Goal: Task Accomplishment & Management: Manage account settings

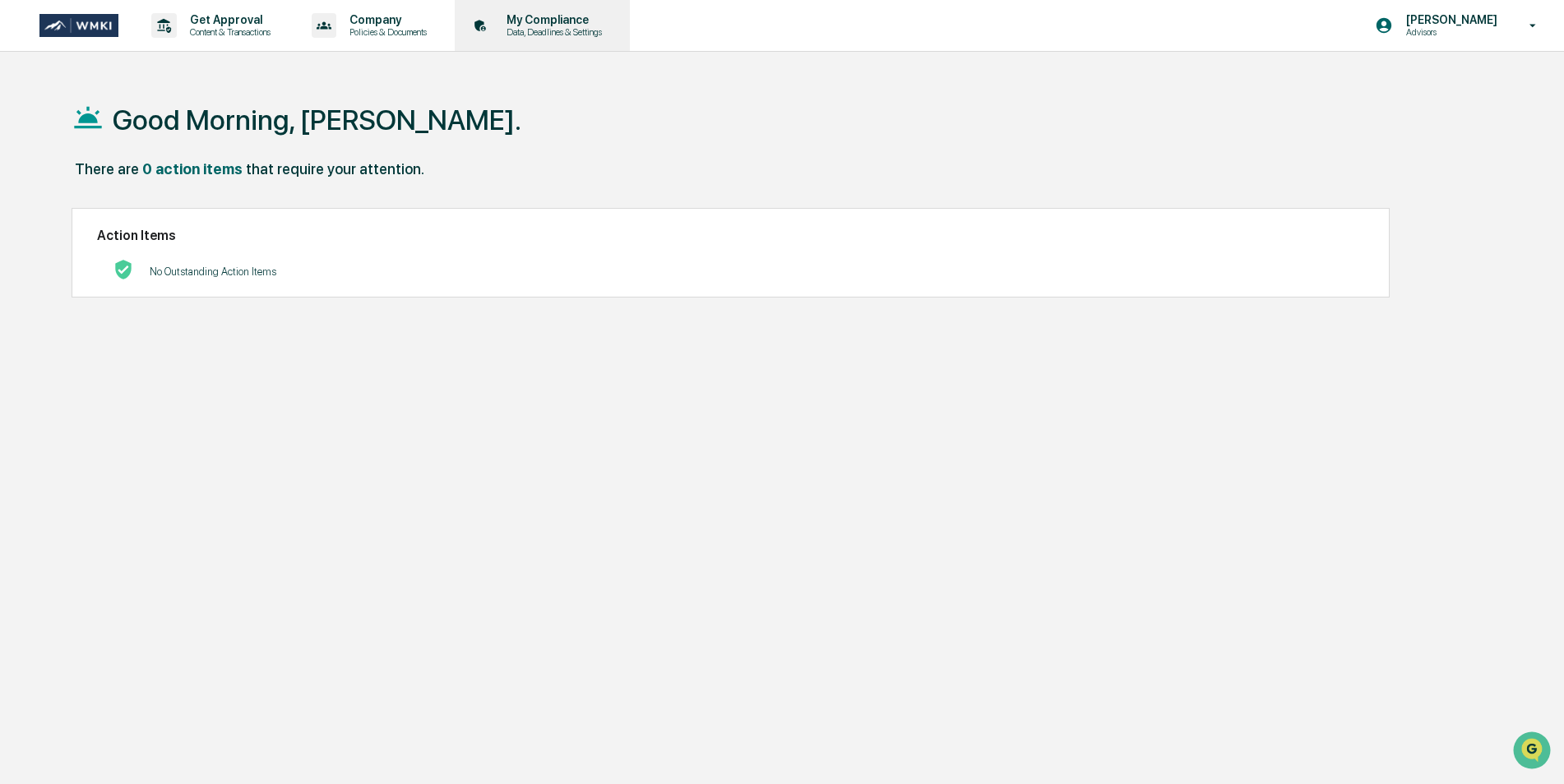
click at [570, 23] on p "My Compliance" at bounding box center [551, 20] width 116 height 13
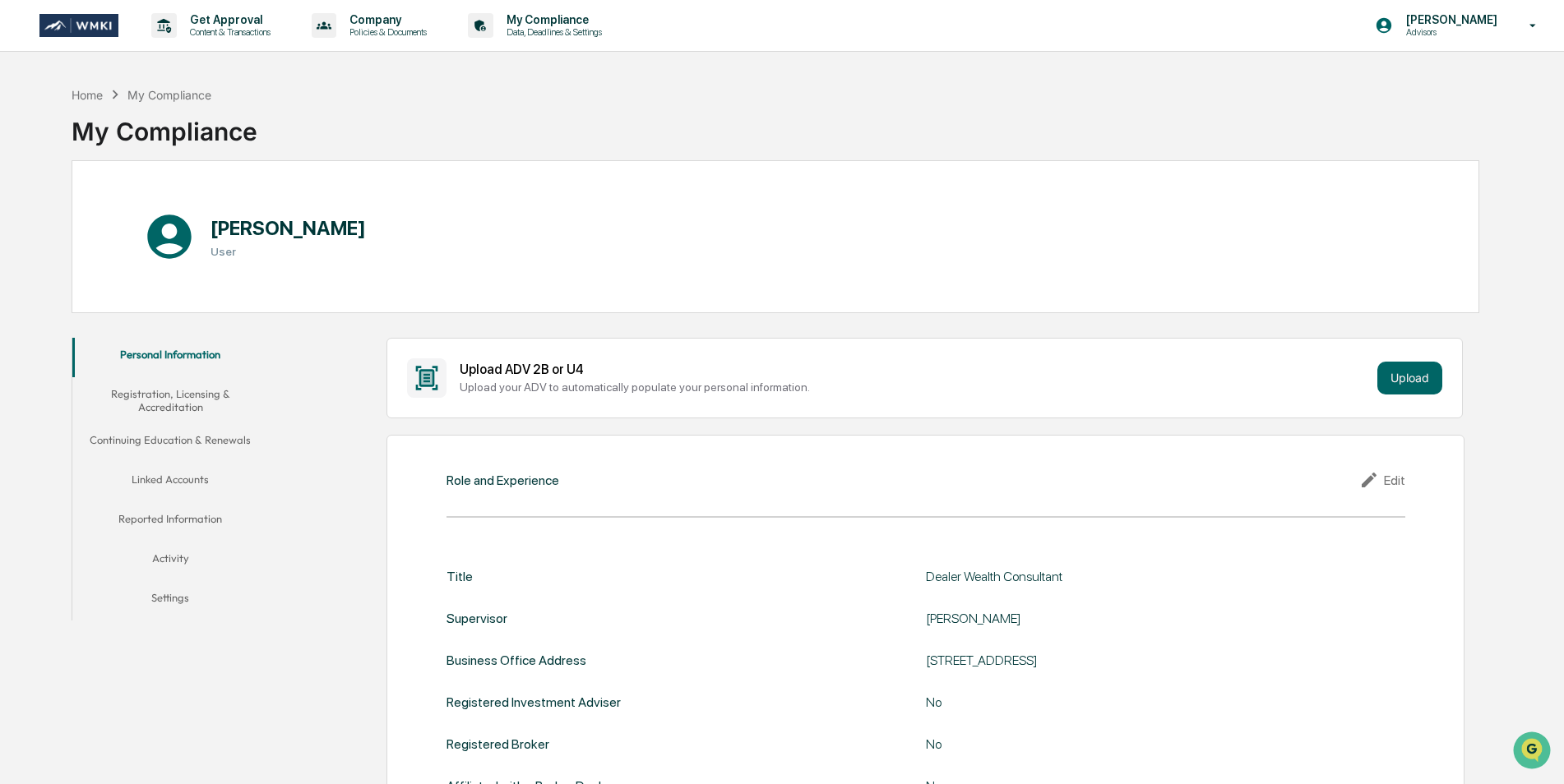
click at [83, 37] on img at bounding box center [78, 26] width 79 height 24
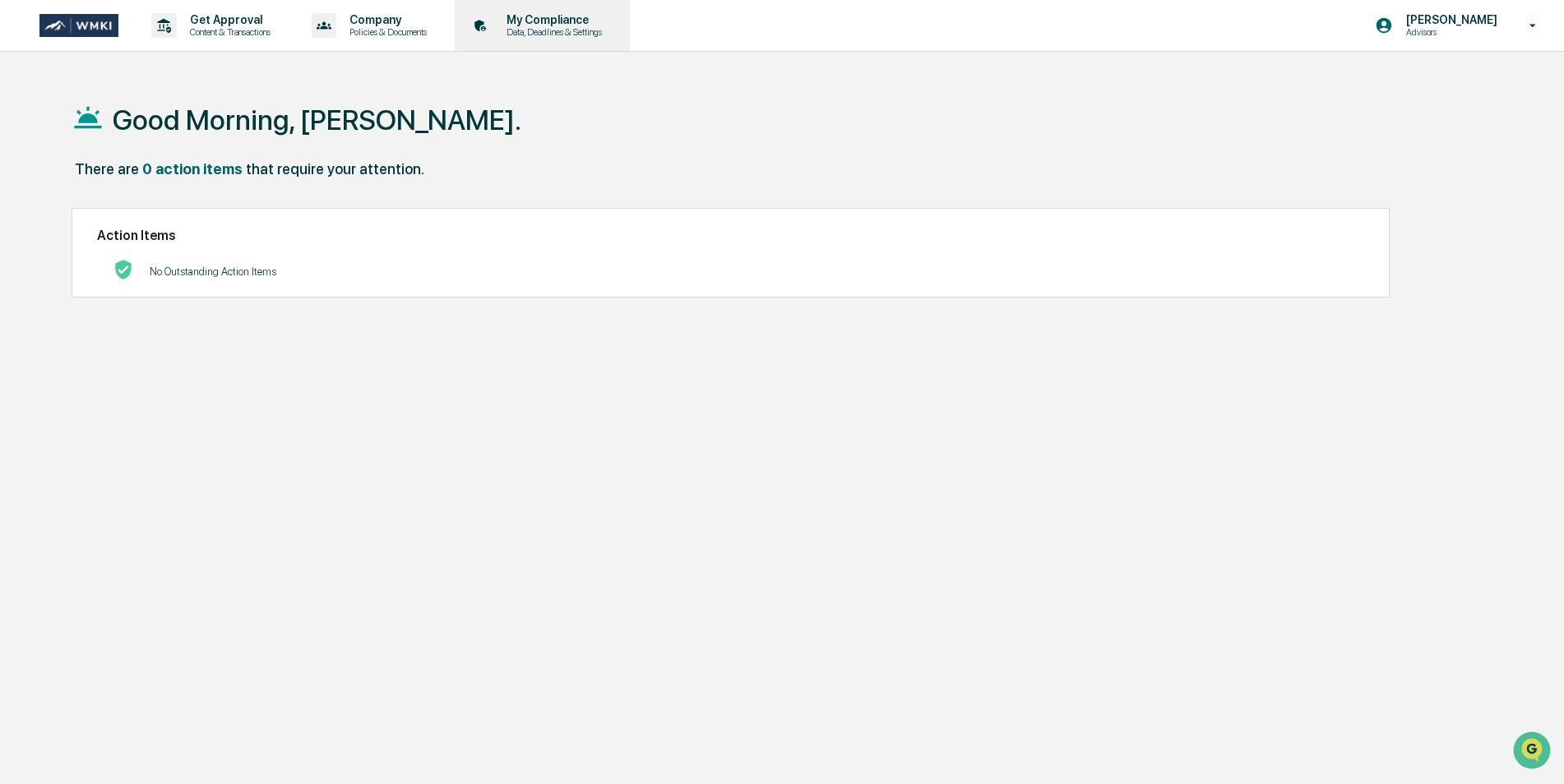
click at [588, 32] on p "Data, Deadlines & Settings" at bounding box center [551, 32] width 116 height 12
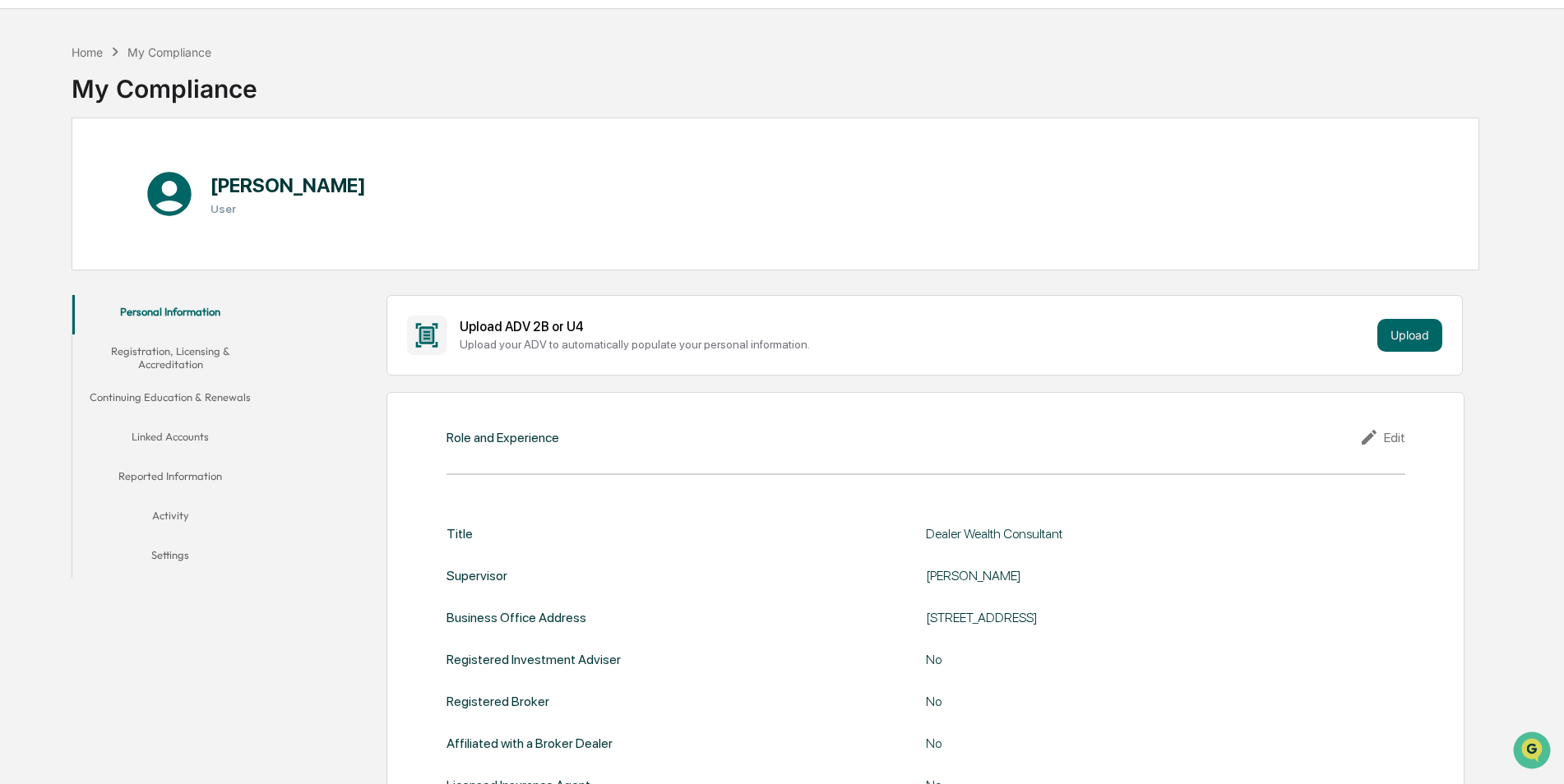
scroll to position [82, 0]
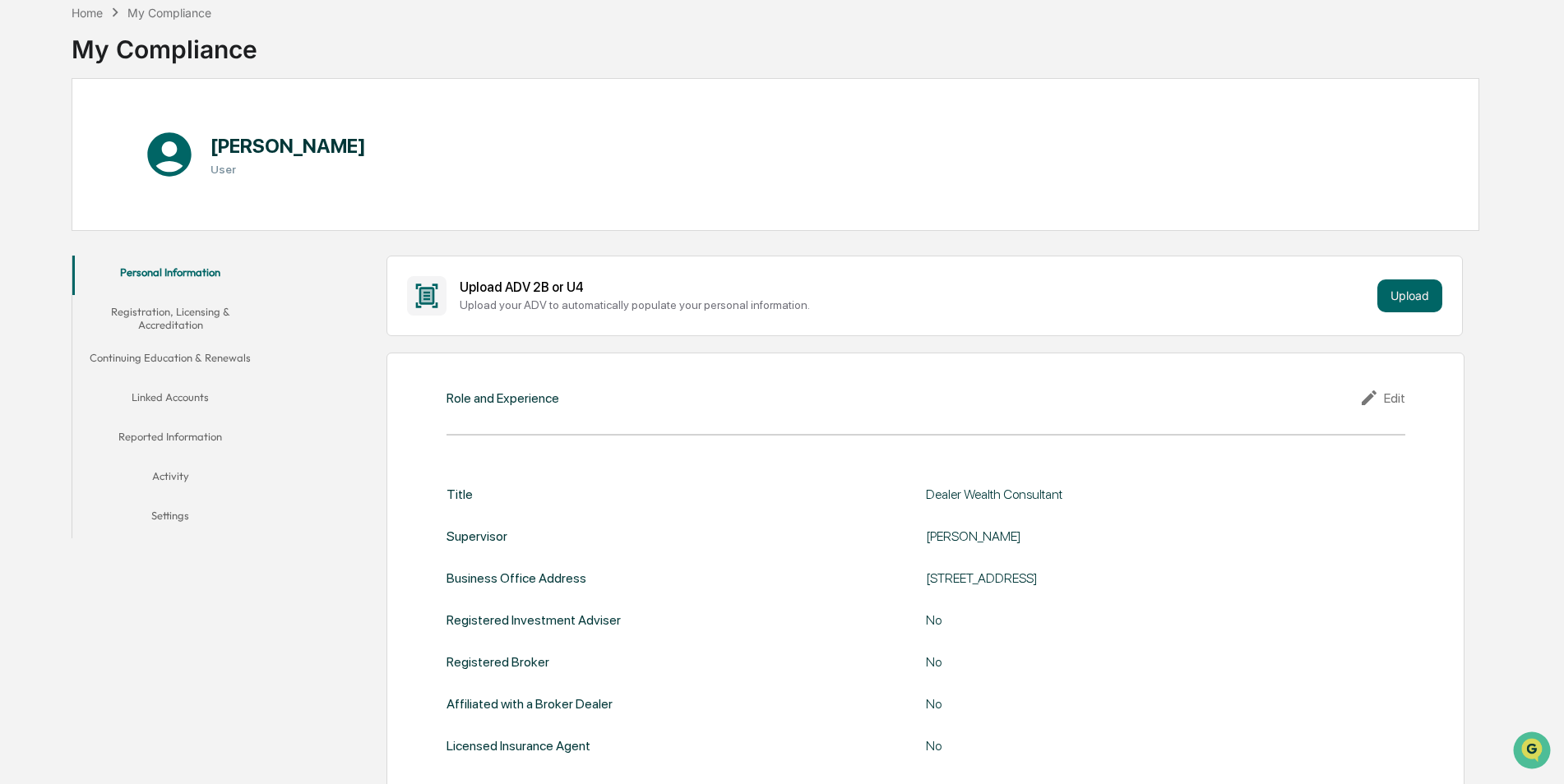
click at [186, 400] on button "Linked Accounts" at bounding box center [170, 400] width 196 height 39
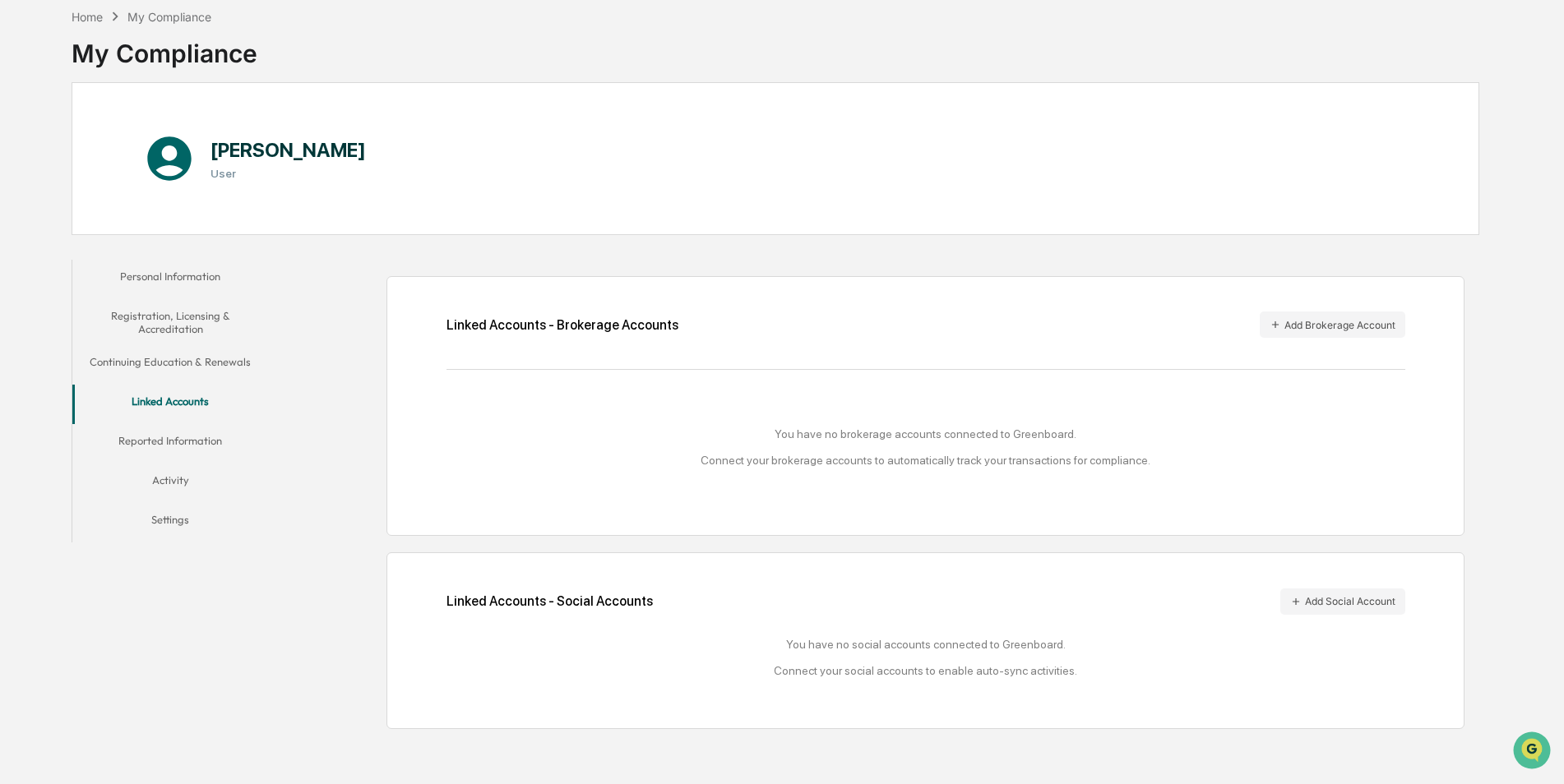
click at [177, 277] on button "Personal Information" at bounding box center [170, 279] width 196 height 39
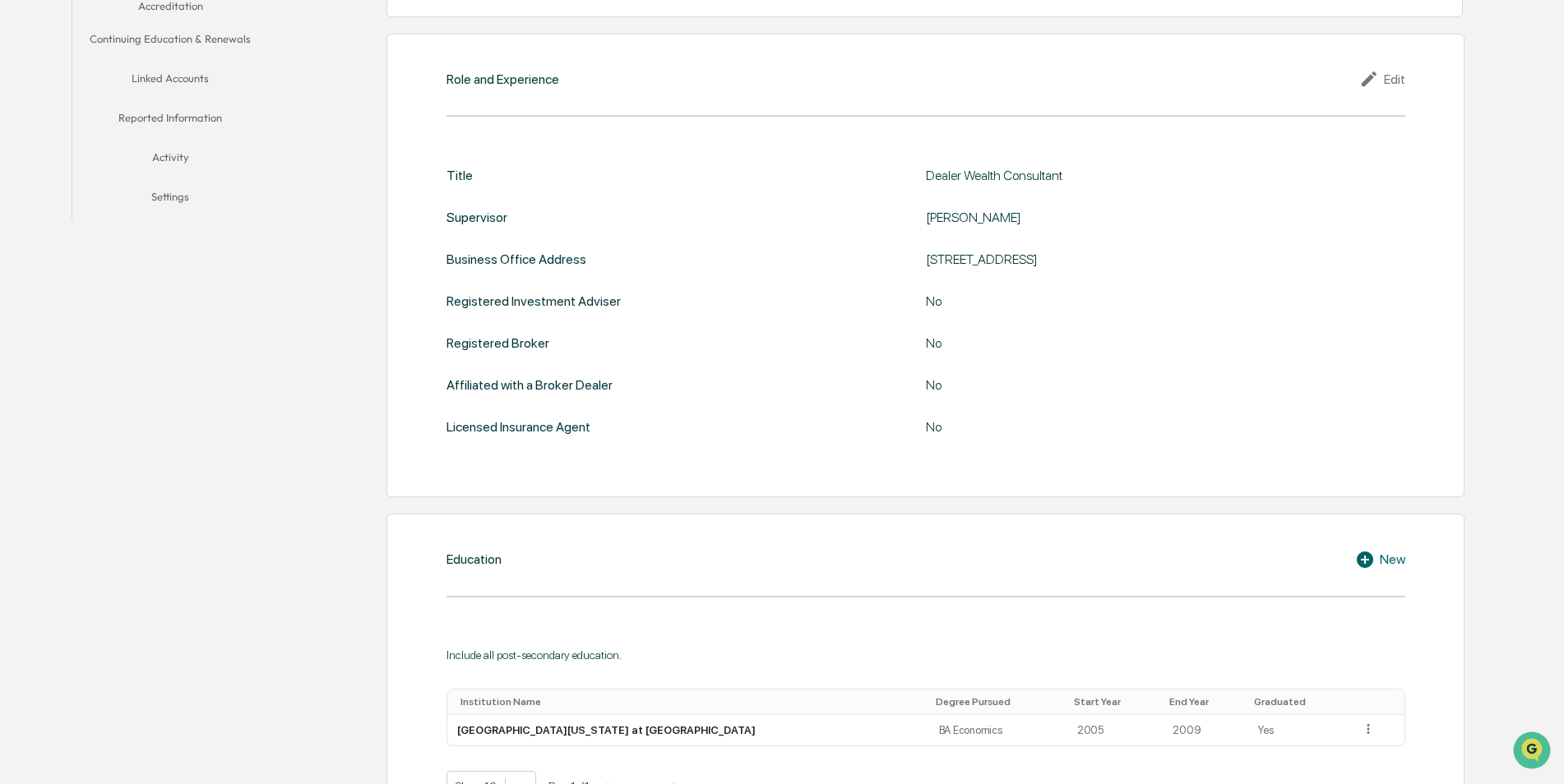
scroll to position [407, 0]
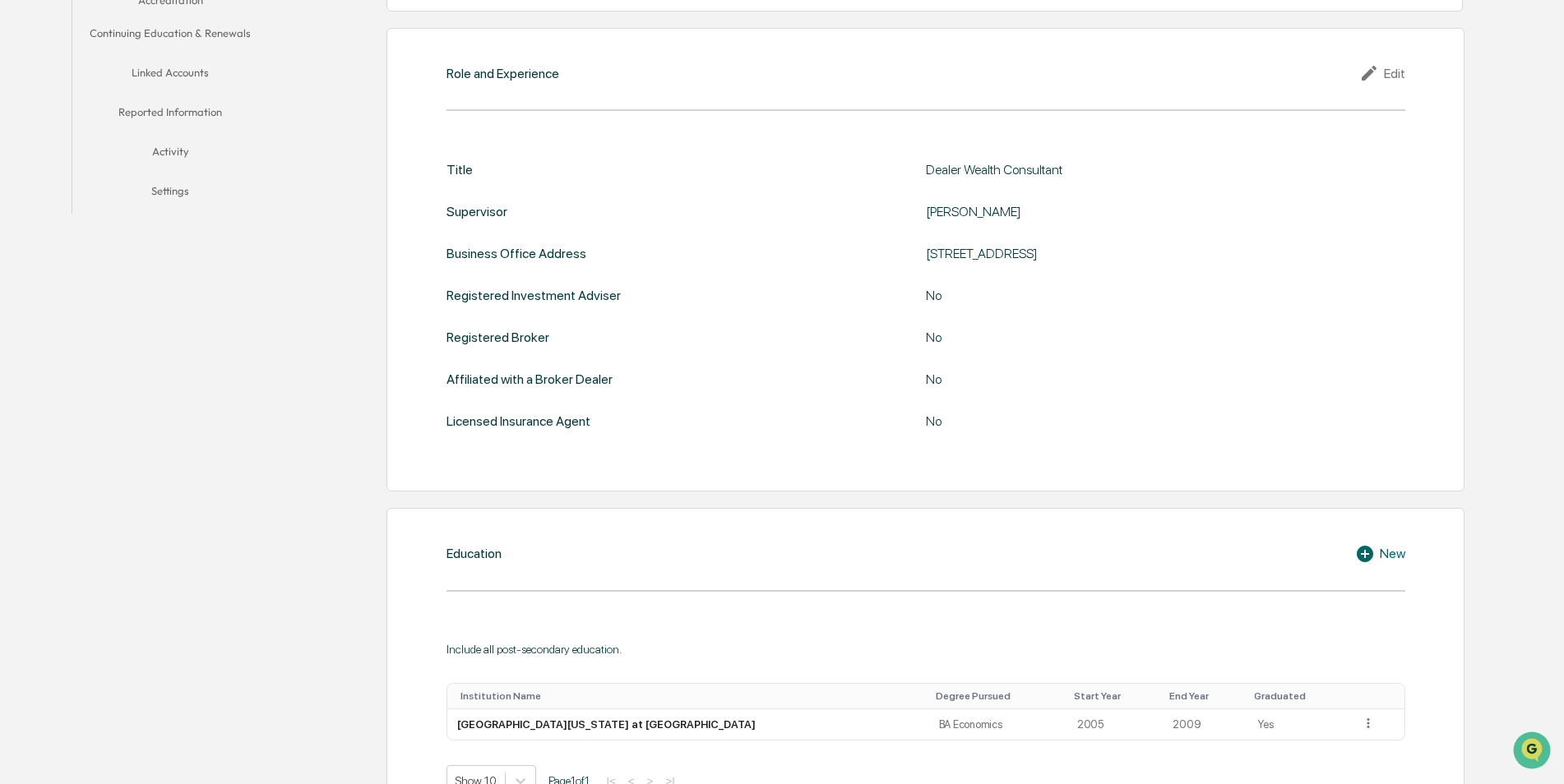
click at [165, 69] on button "Linked Accounts" at bounding box center [170, 75] width 196 height 39
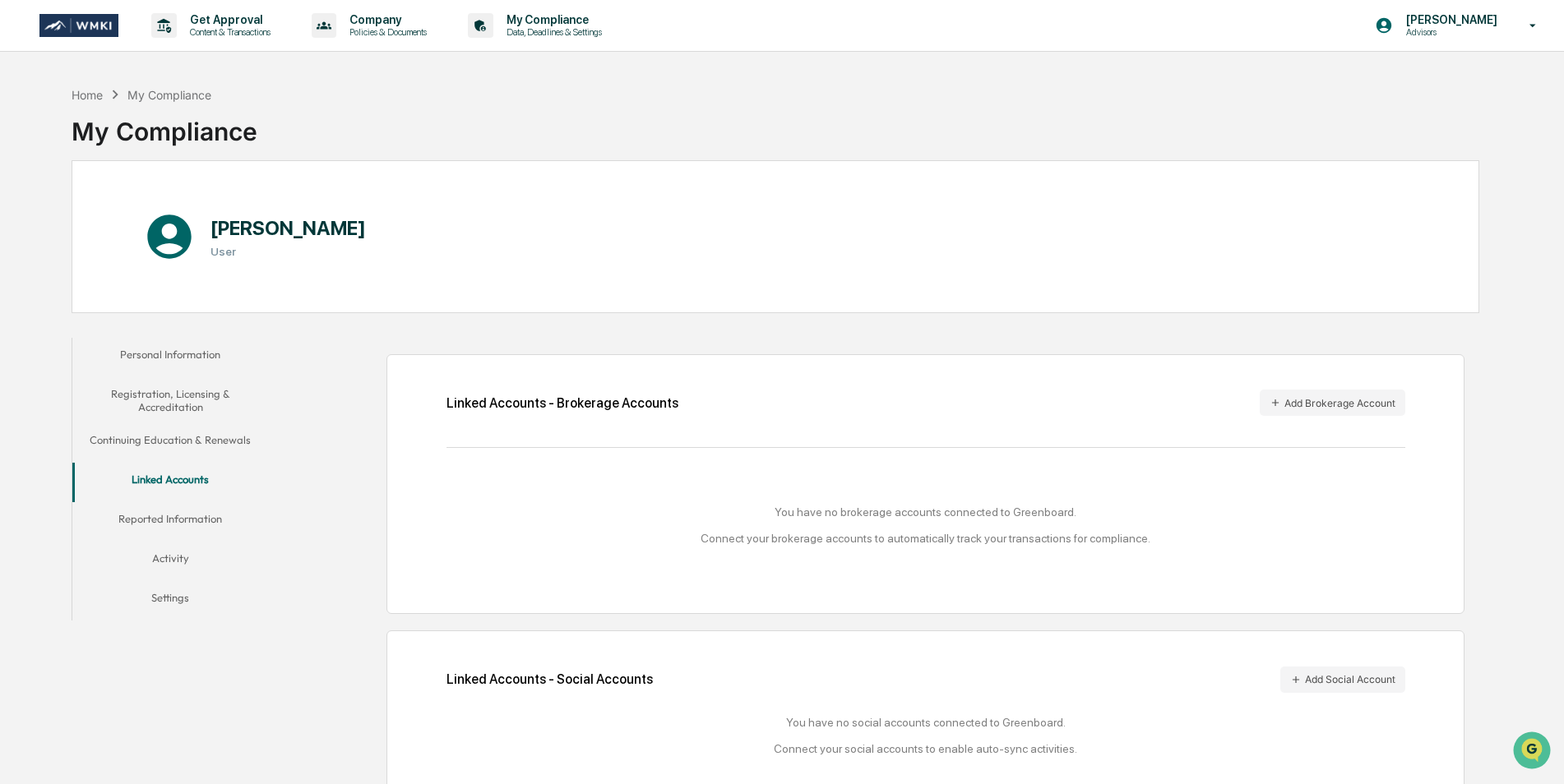
click at [173, 555] on button "Activity" at bounding box center [170, 561] width 196 height 39
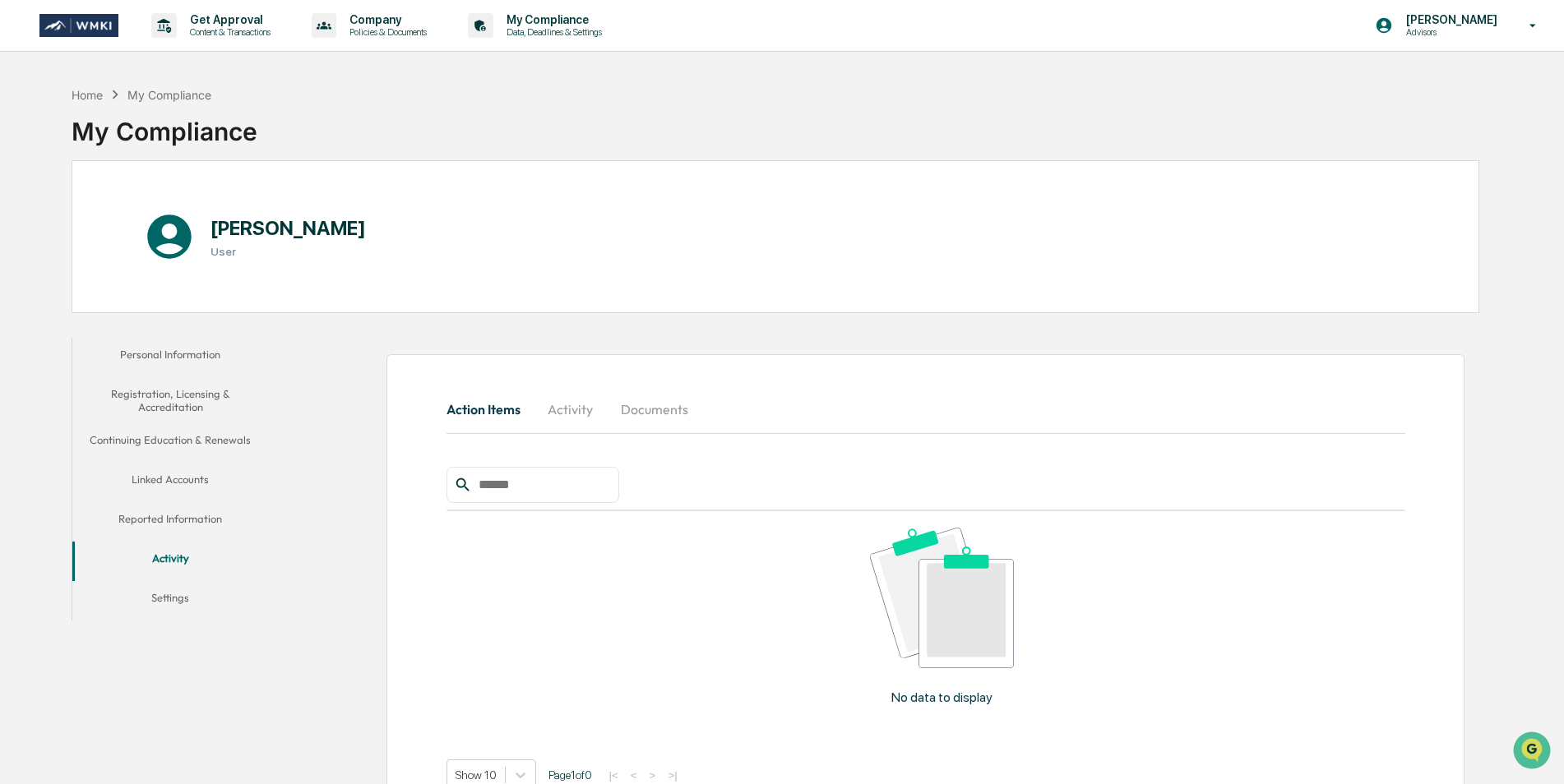
click at [555, 399] on button "Activity" at bounding box center [570, 409] width 74 height 39
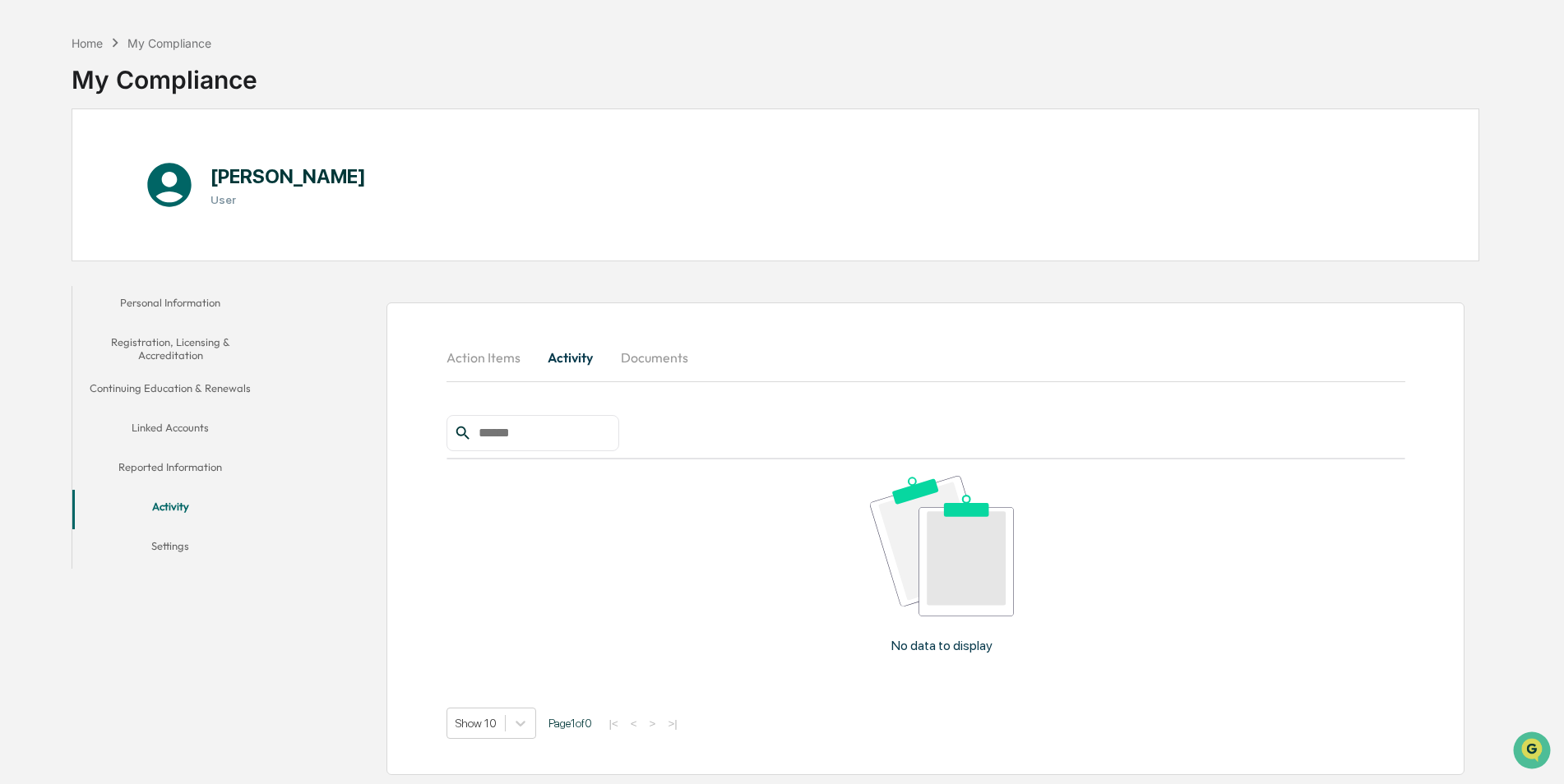
scroll to position [78, 0]
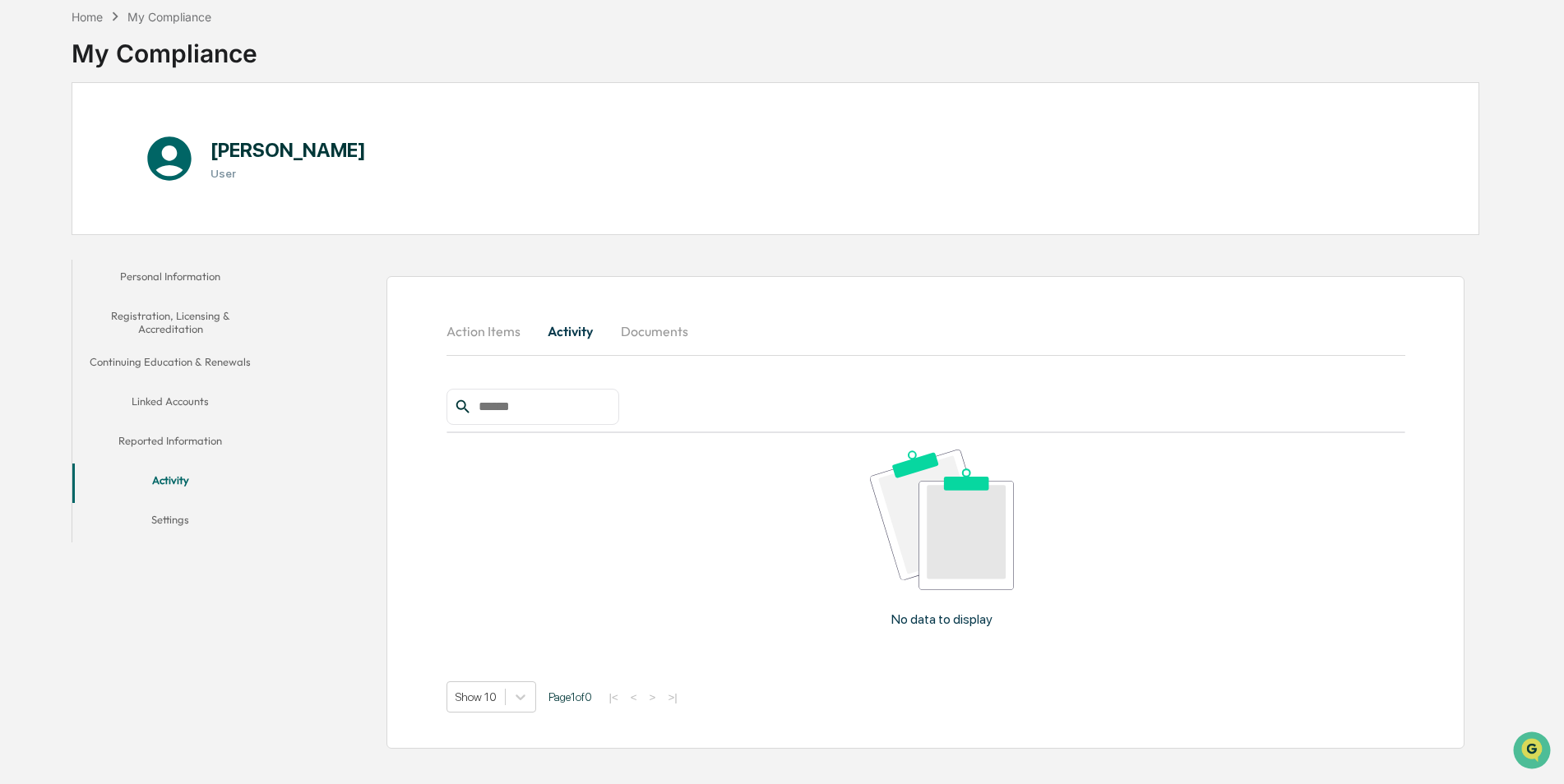
click at [474, 319] on button "Action Items" at bounding box center [490, 331] width 87 height 39
click at [647, 333] on button "Documents" at bounding box center [654, 331] width 94 height 39
click at [471, 335] on button "Action Items" at bounding box center [490, 331] width 87 height 39
click at [559, 334] on button "Activity" at bounding box center [570, 331] width 74 height 39
click at [629, 327] on button "Documents" at bounding box center [654, 331] width 94 height 39
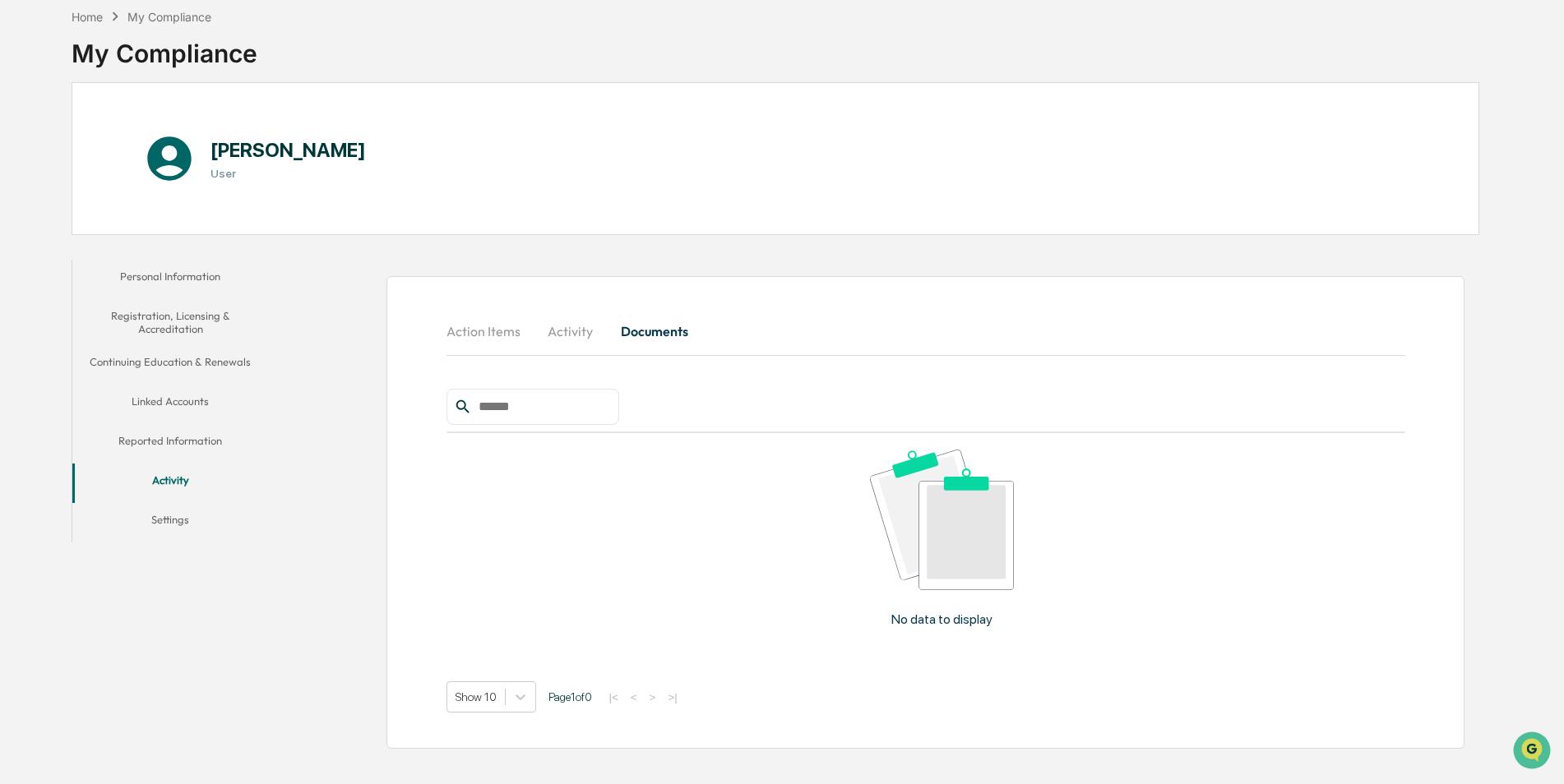
click at [558, 336] on button "Activity" at bounding box center [570, 331] width 74 height 39
click at [500, 330] on button "Action Items" at bounding box center [490, 331] width 87 height 39
click at [487, 328] on button "Action Items" at bounding box center [490, 331] width 87 height 39
click at [157, 443] on button "Reported Information" at bounding box center [170, 443] width 196 height 39
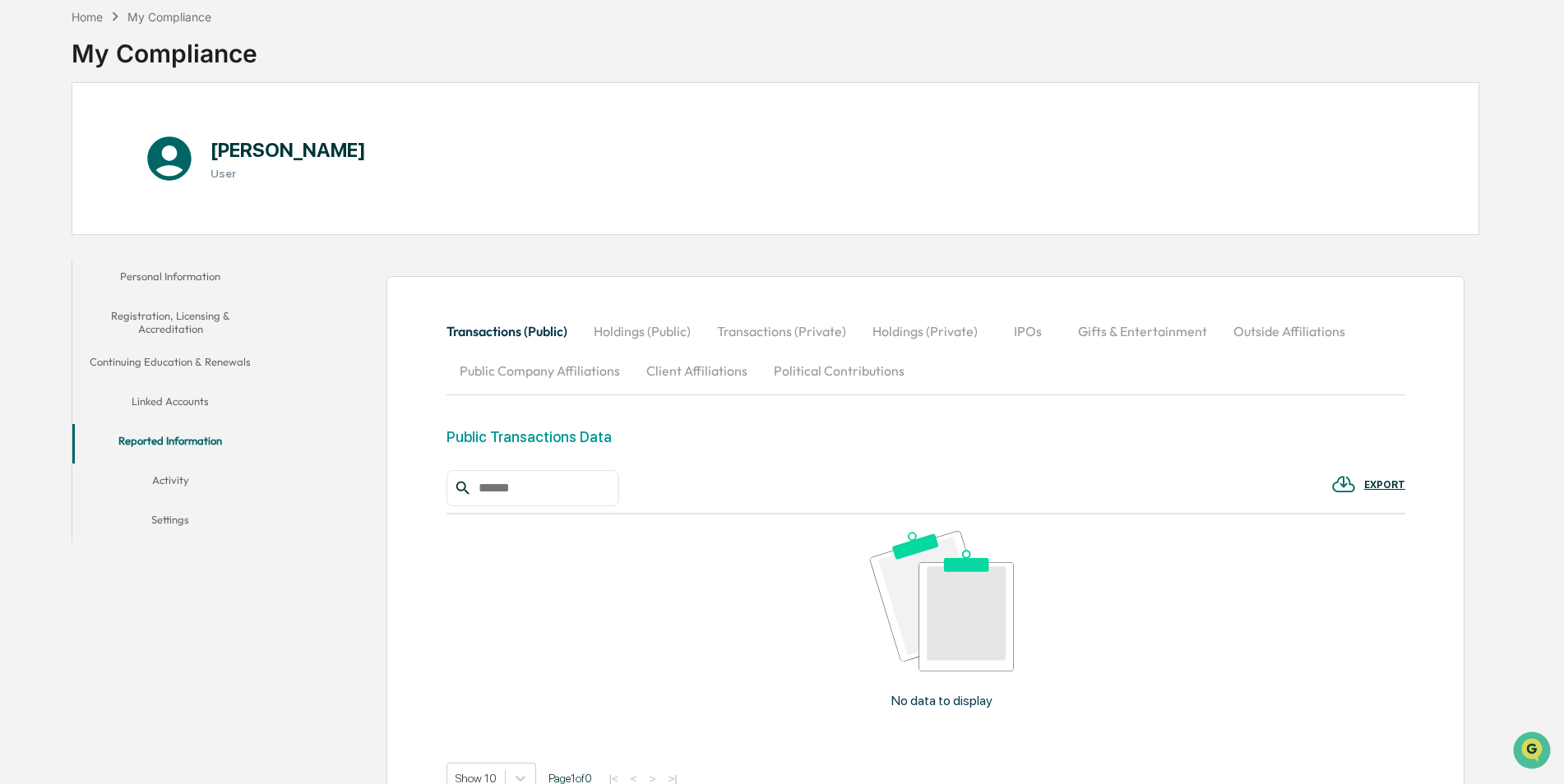
click at [161, 363] on button "Continuing Education & Renewals" at bounding box center [170, 364] width 196 height 39
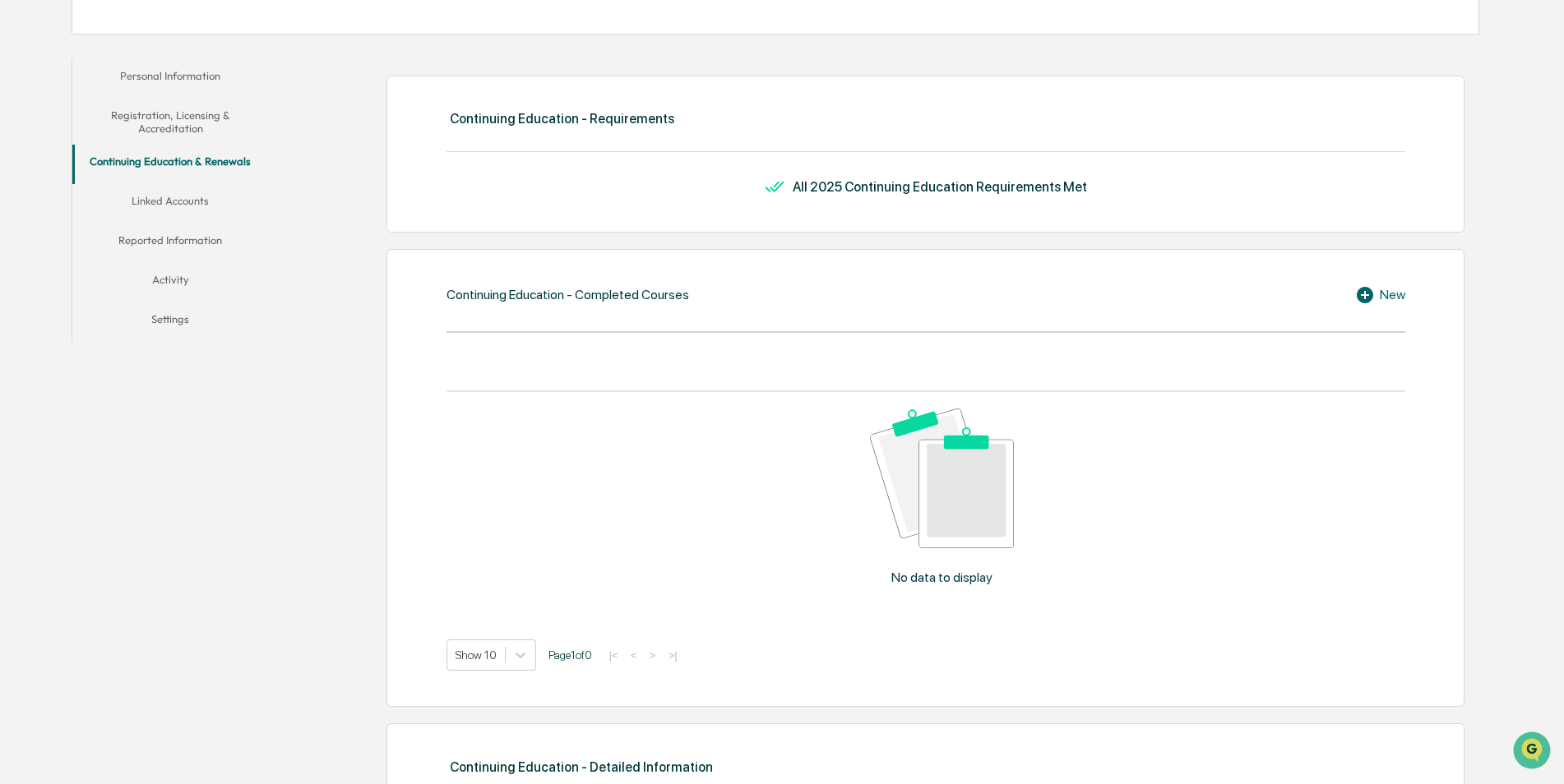
scroll to position [160, 0]
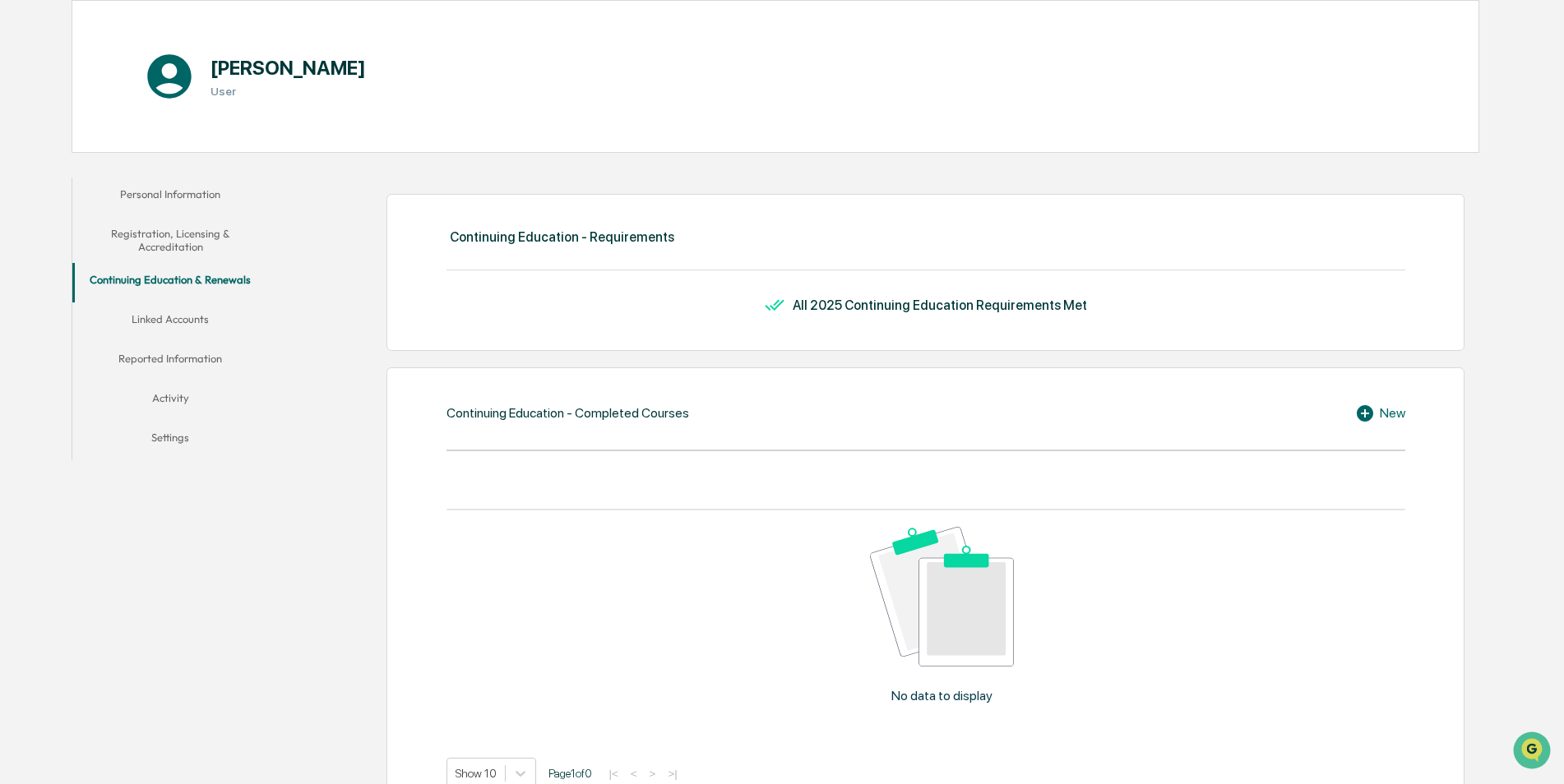
click at [157, 396] on button "Activity" at bounding box center [170, 401] width 196 height 39
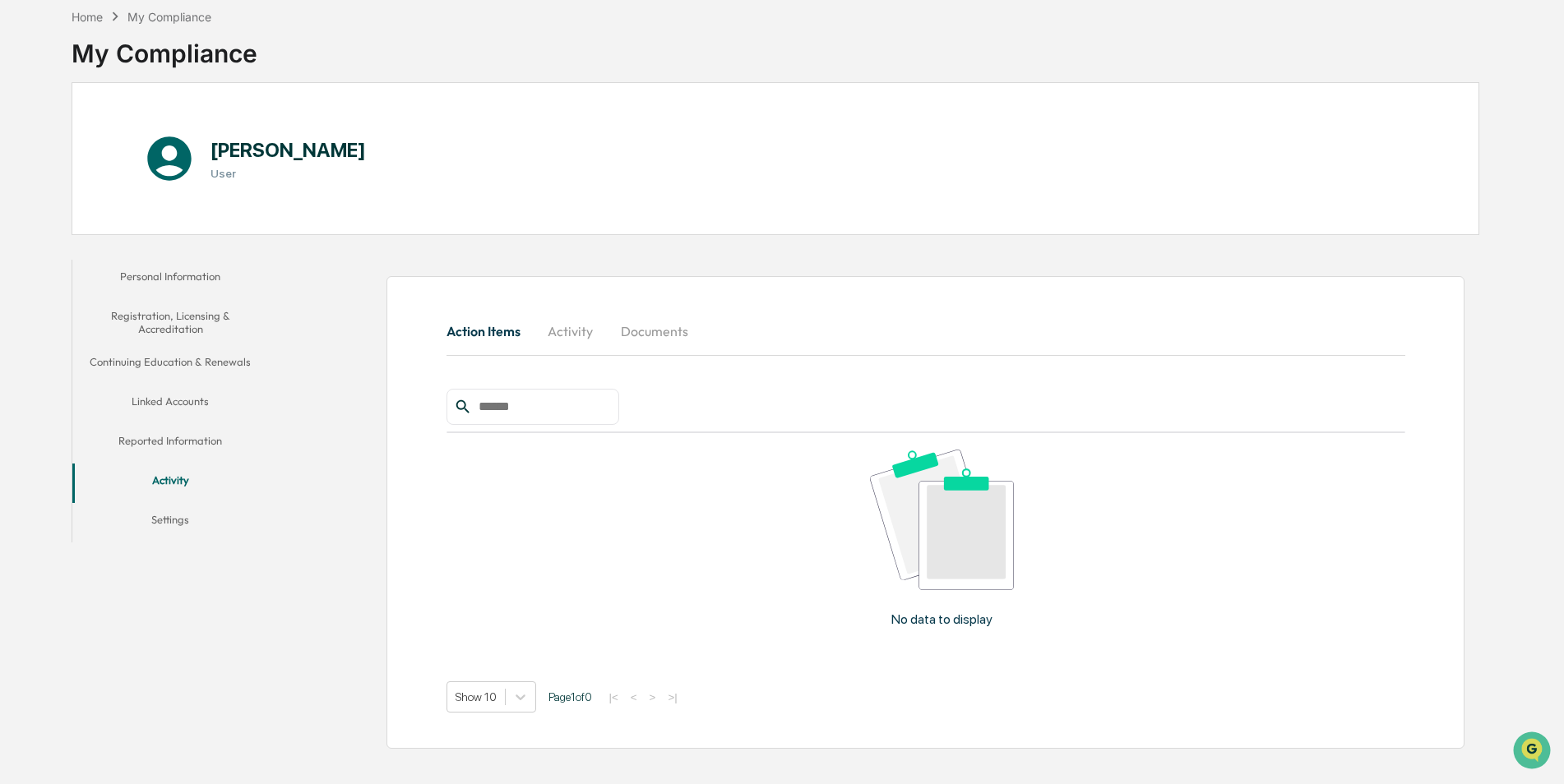
click at [195, 316] on button "Registration, Licensing & Accreditation" at bounding box center [170, 323] width 196 height 47
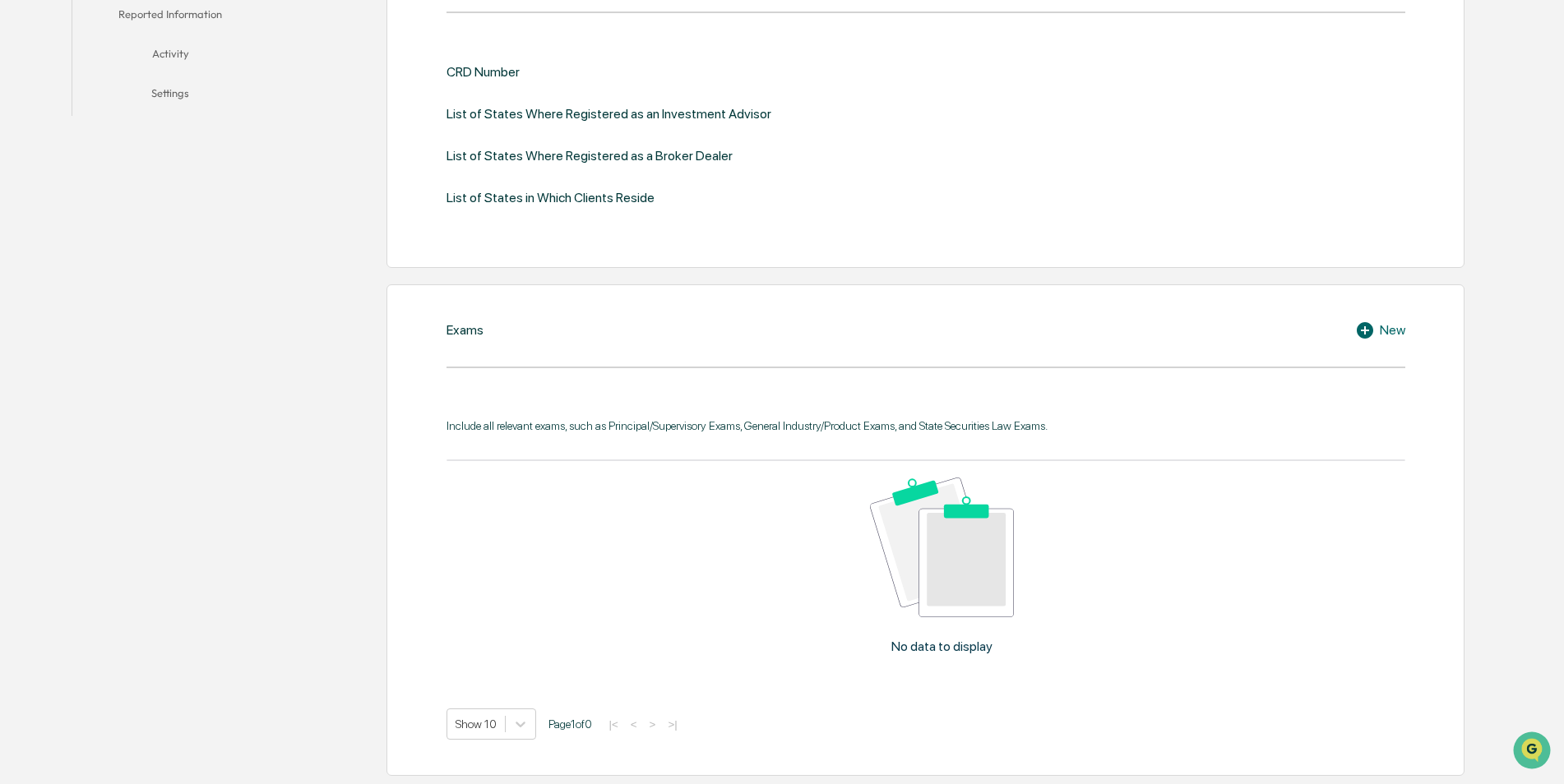
scroll to position [489, 0]
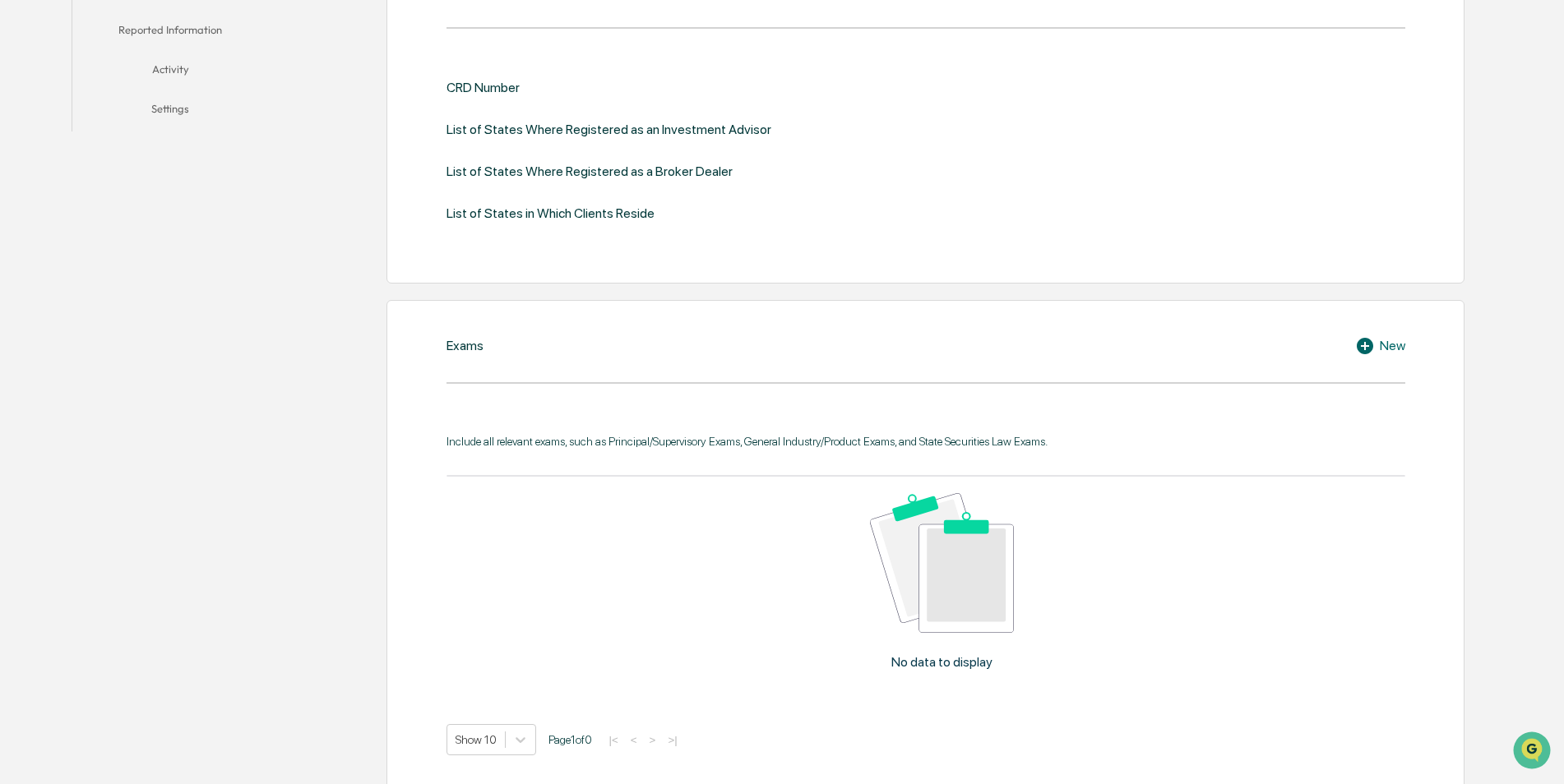
click at [1384, 344] on div "New" at bounding box center [1380, 346] width 50 height 20
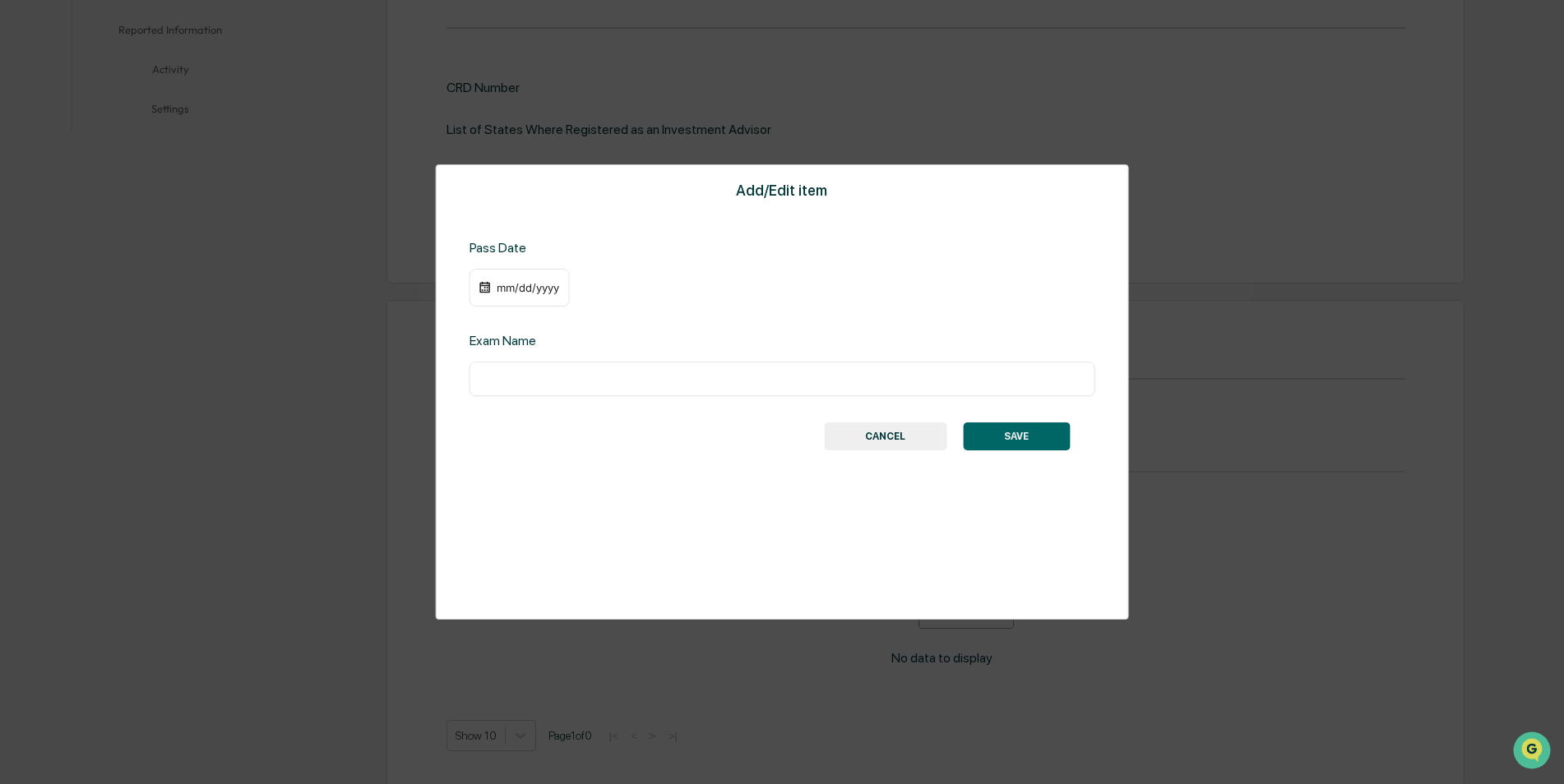
click at [534, 286] on div "mm/dd/yyyy" at bounding box center [527, 288] width 66 height 13
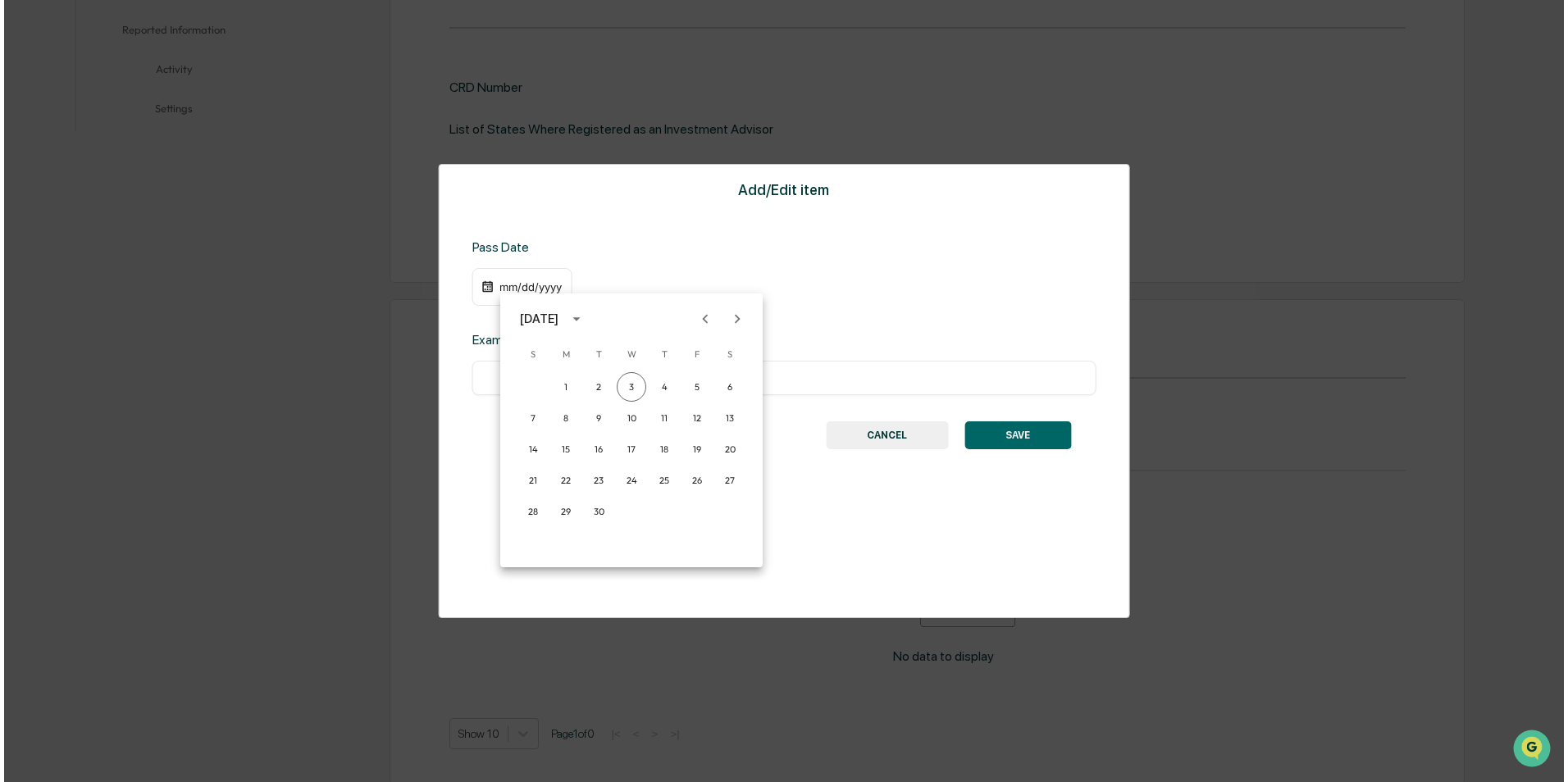
scroll to position [488, 0]
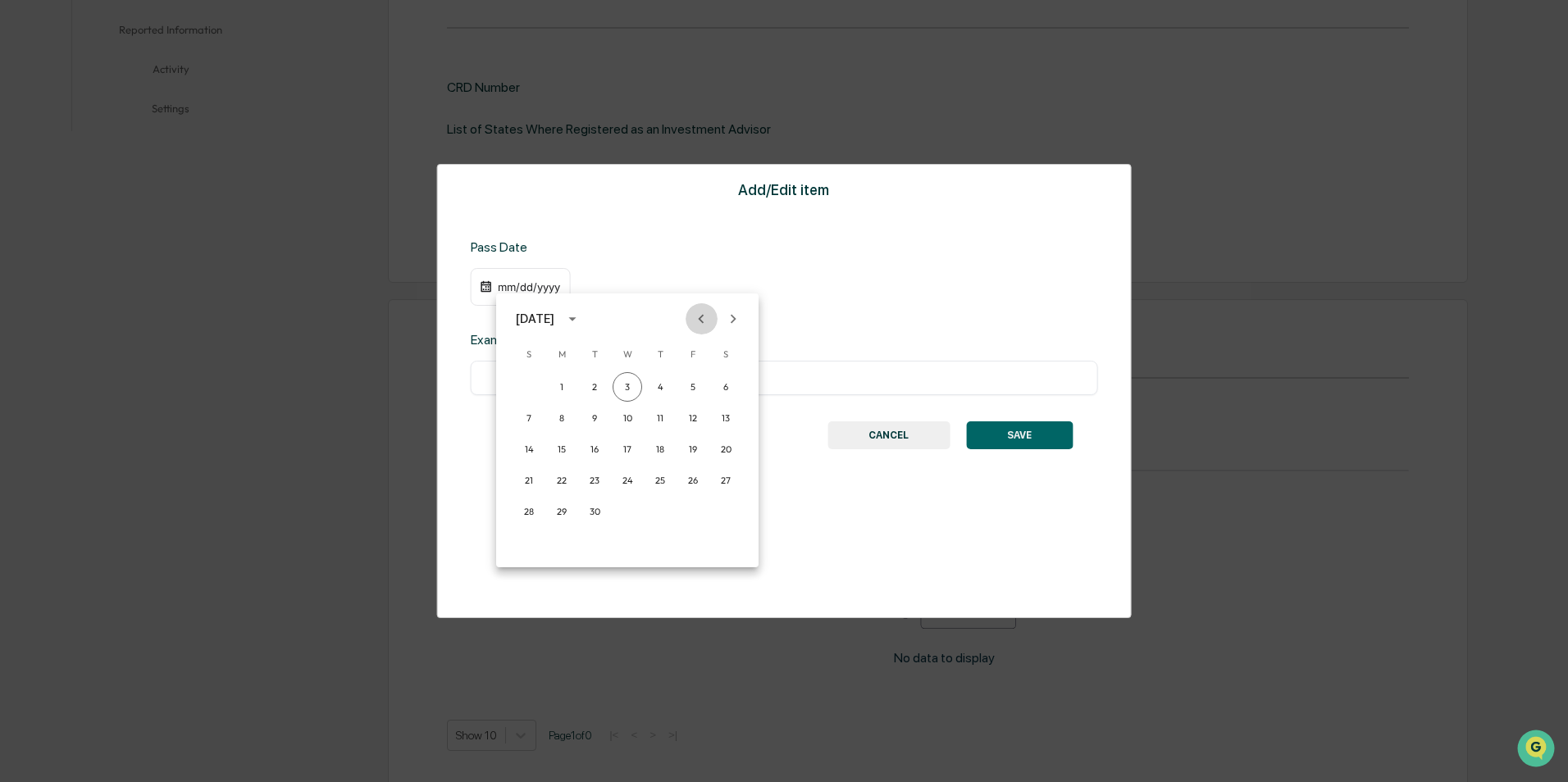
click at [702, 319] on icon "Previous month" at bounding box center [701, 319] width 18 height 18
click at [591, 507] on button "26" at bounding box center [595, 512] width 30 height 30
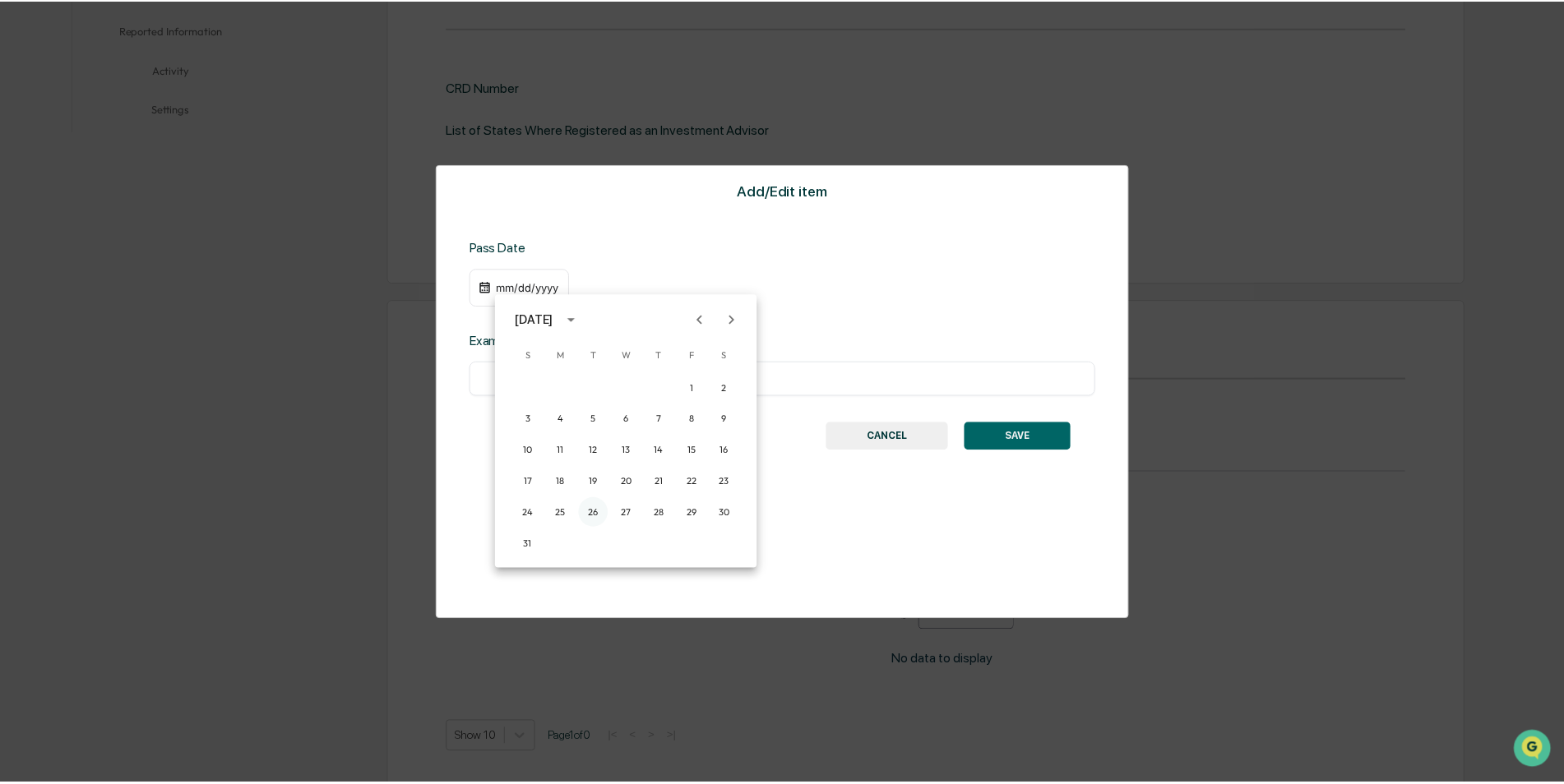
scroll to position [489, 0]
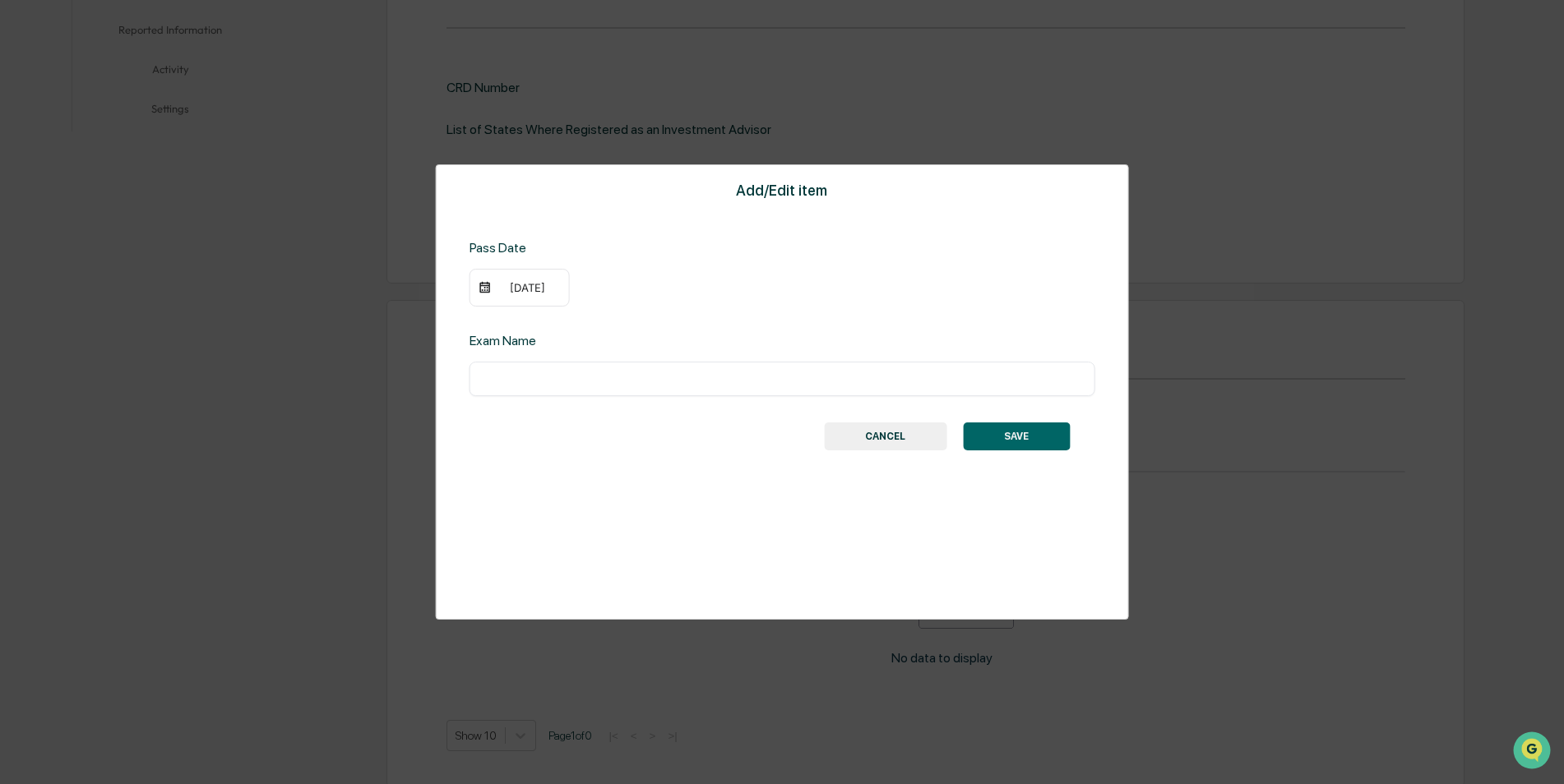
click at [589, 372] on input "text" at bounding box center [782, 379] width 601 height 17
type input "*********"
click at [1016, 434] on button "SAVE" at bounding box center [1016, 436] width 107 height 28
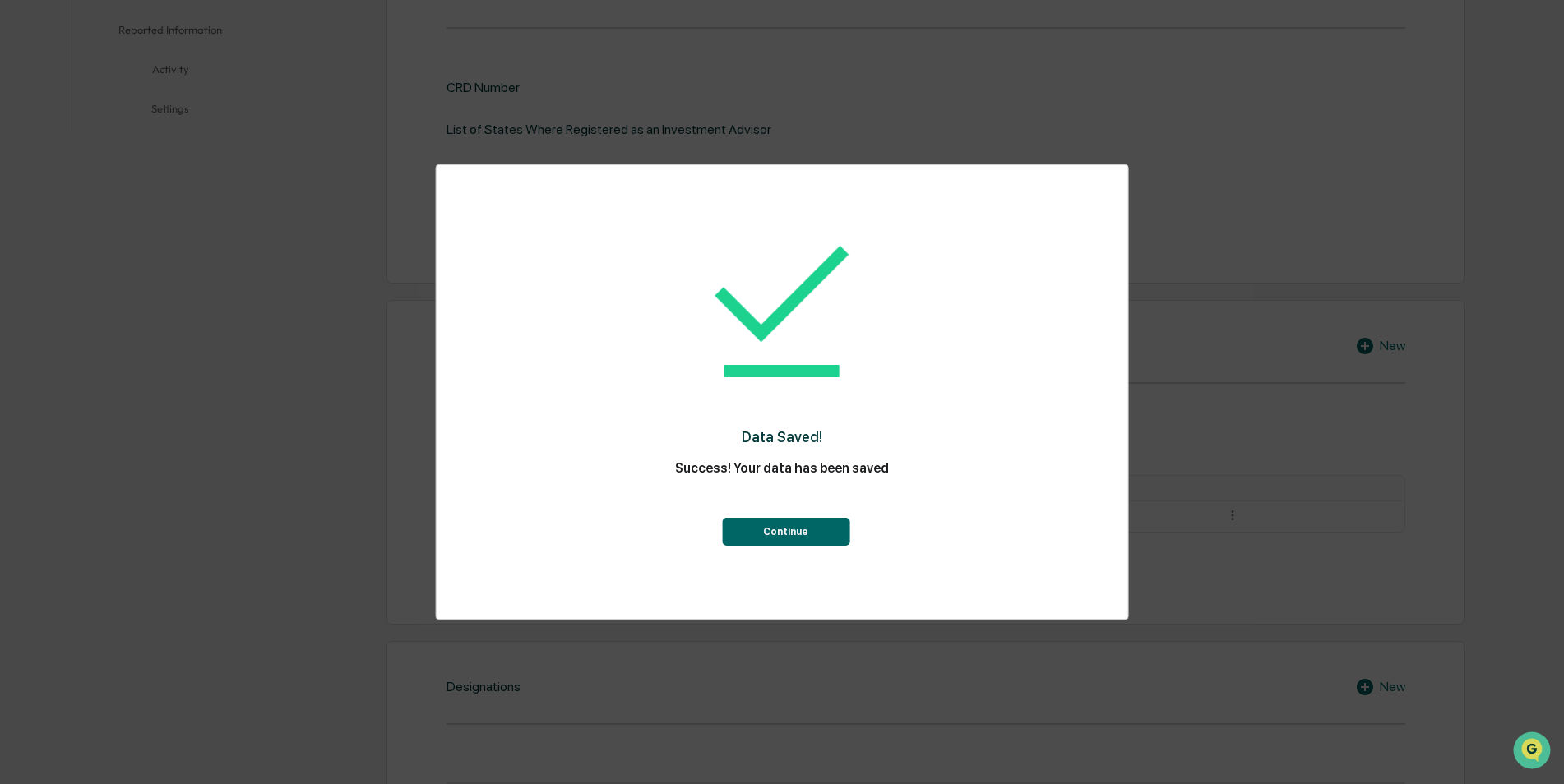
click at [802, 541] on button "Continue" at bounding box center [785, 532] width 127 height 28
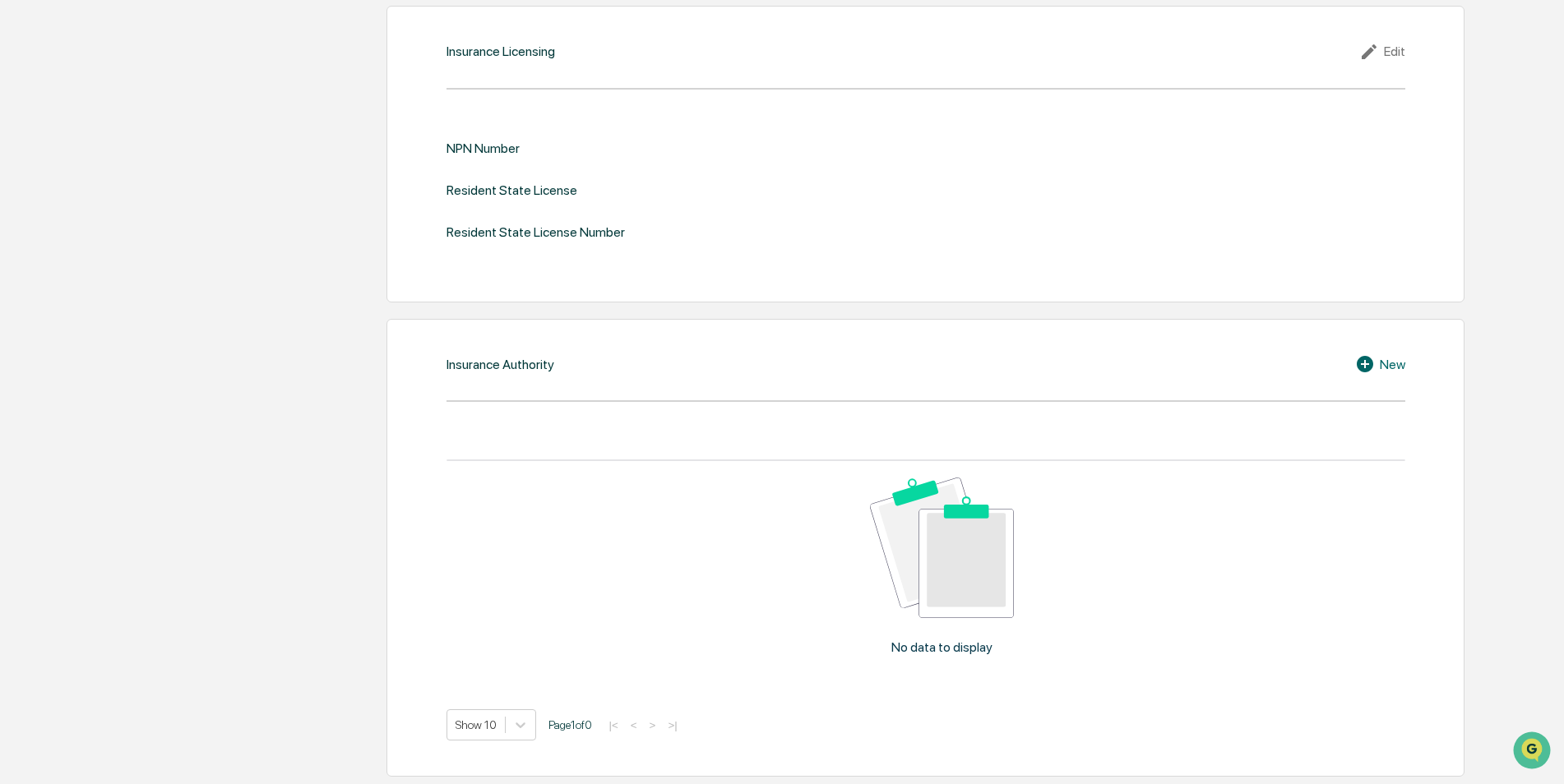
scroll to position [1820, 0]
click at [1196, 520] on div "No data to display" at bounding box center [942, 572] width 992 height 224
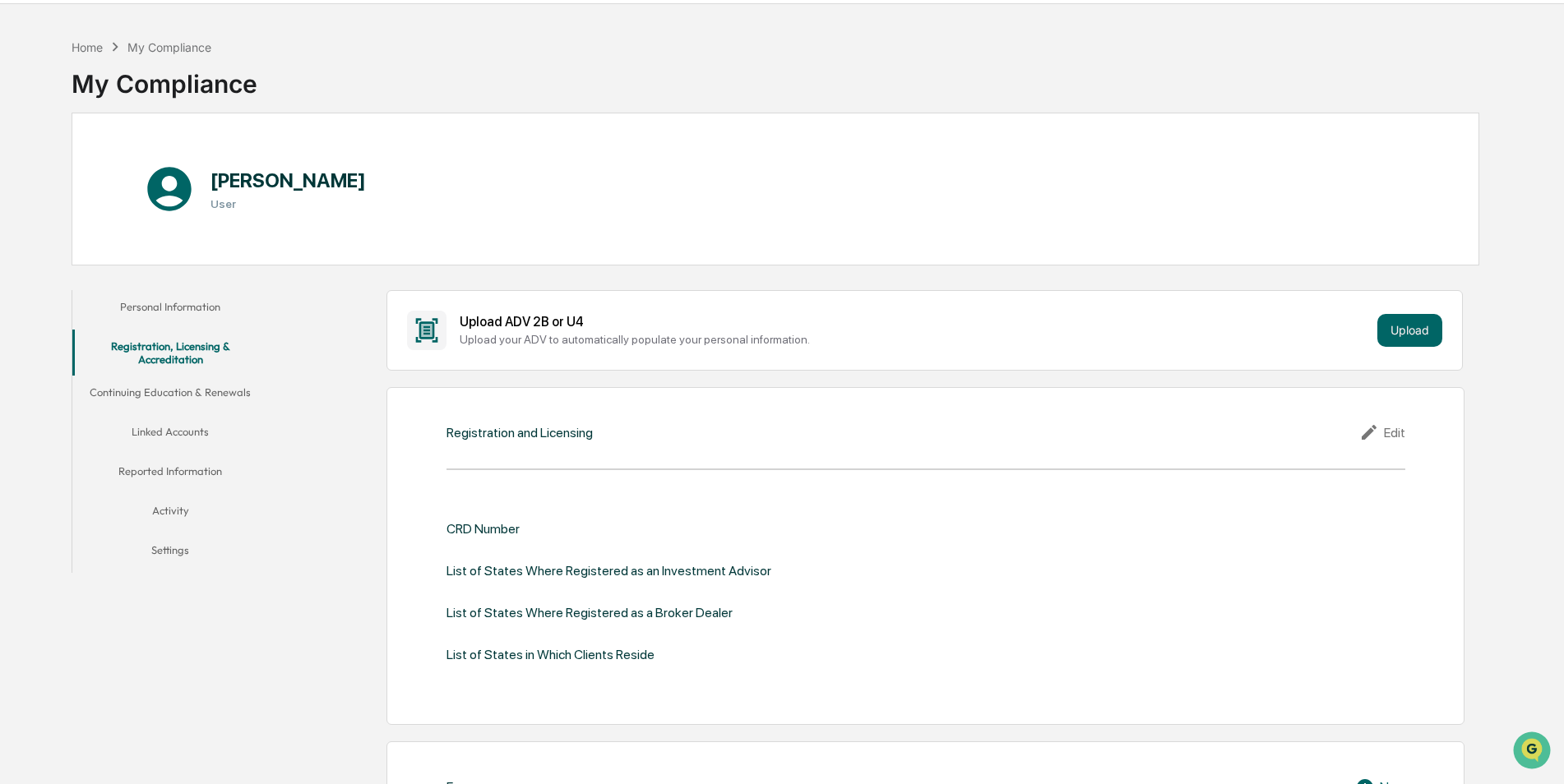
scroll to position [0, 0]
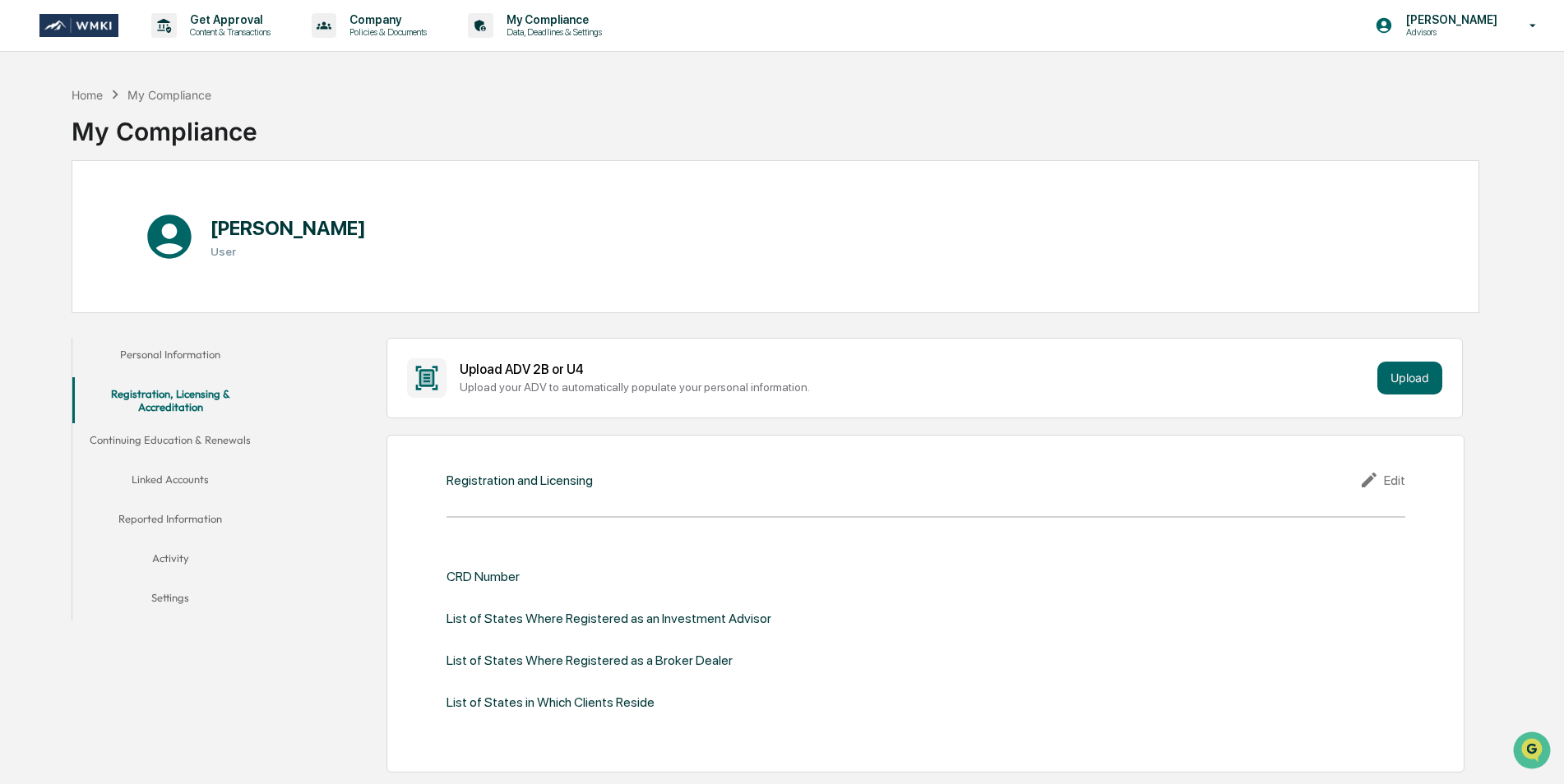
click at [149, 437] on button "Continuing Education & Renewals" at bounding box center [170, 442] width 196 height 39
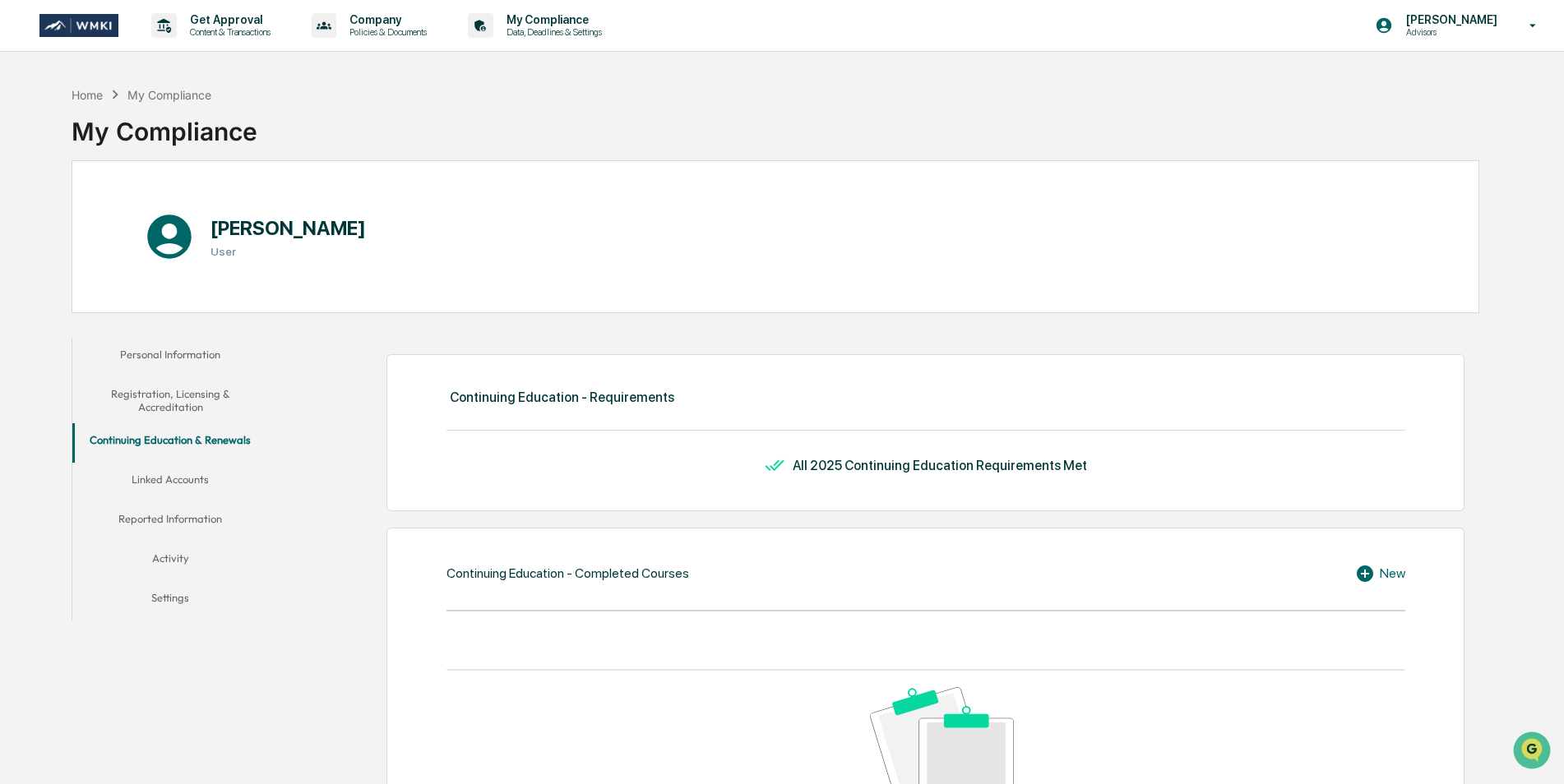
click at [163, 356] on button "Personal Information" at bounding box center [170, 357] width 196 height 39
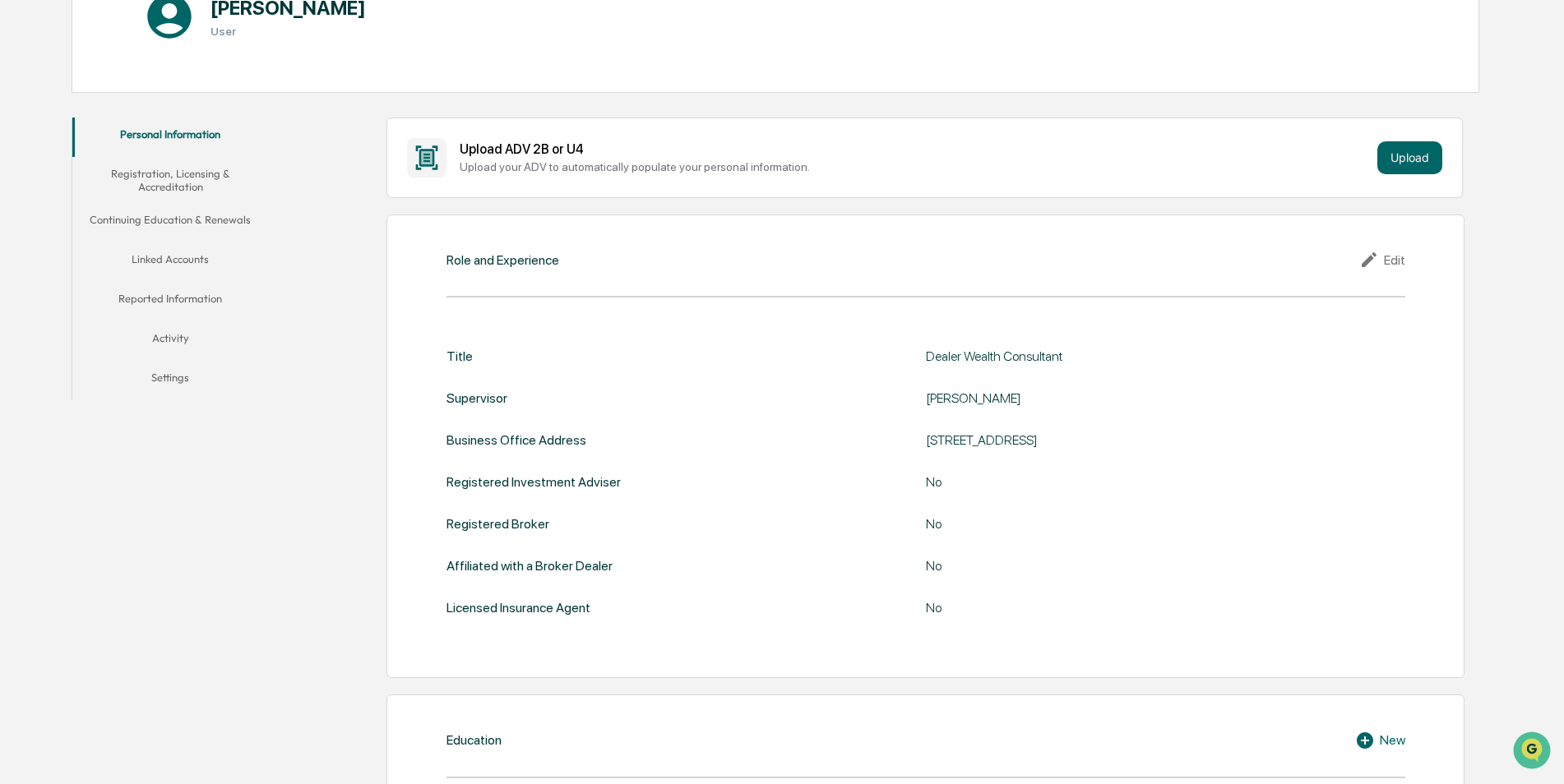
scroll to position [247, 0]
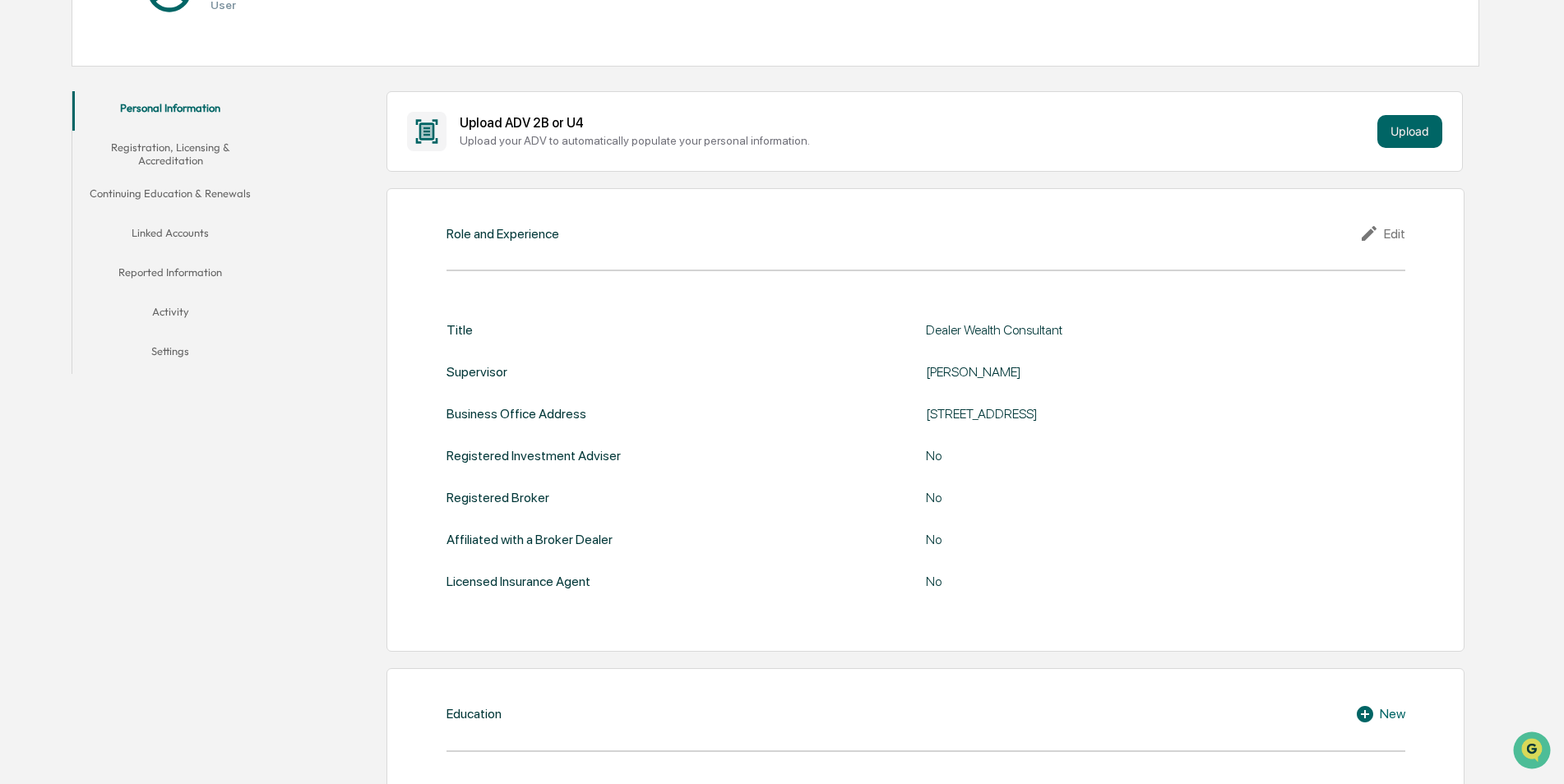
click at [753, 427] on div "Title Dealer Wealth Consultant Supervisor [PERSON_NAME] Business Office Address…" at bounding box center [925, 456] width 959 height 267
